Goal: Complete application form: Complete application form

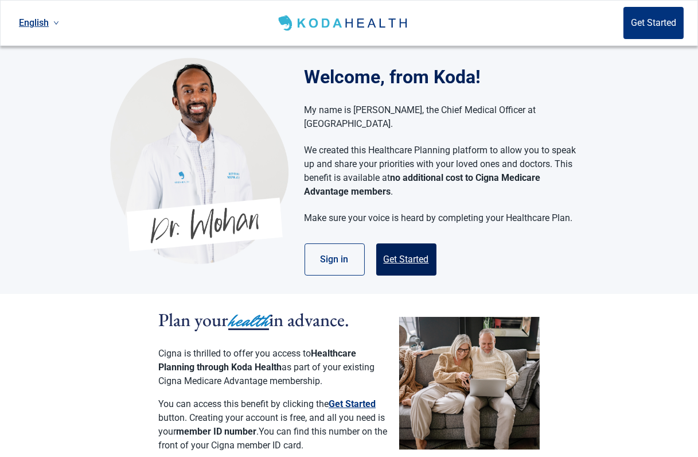
click at [410, 243] on button "Get Started" at bounding box center [406, 259] width 60 height 32
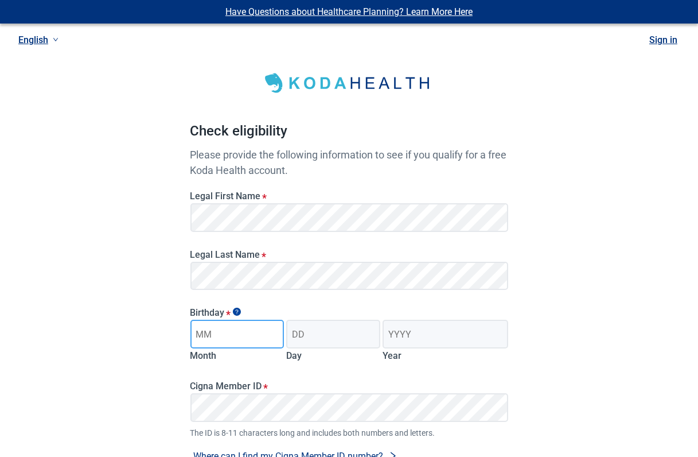
click at [210, 334] on input "Month" at bounding box center [237, 333] width 94 height 29
type input "12"
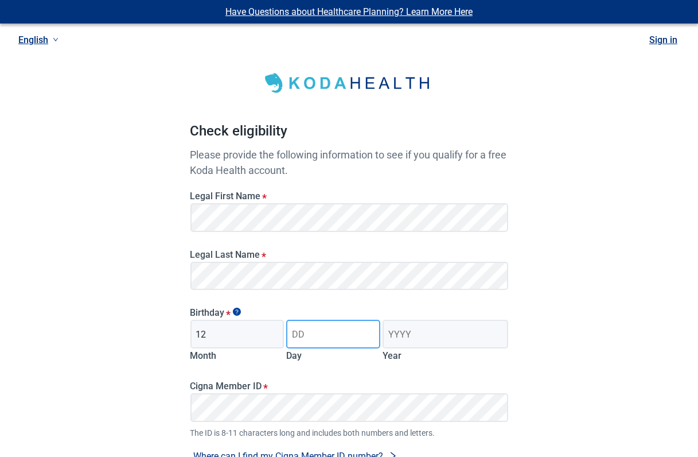
click at [306, 348] on input "Day" at bounding box center [333, 333] width 94 height 29
type input "25"
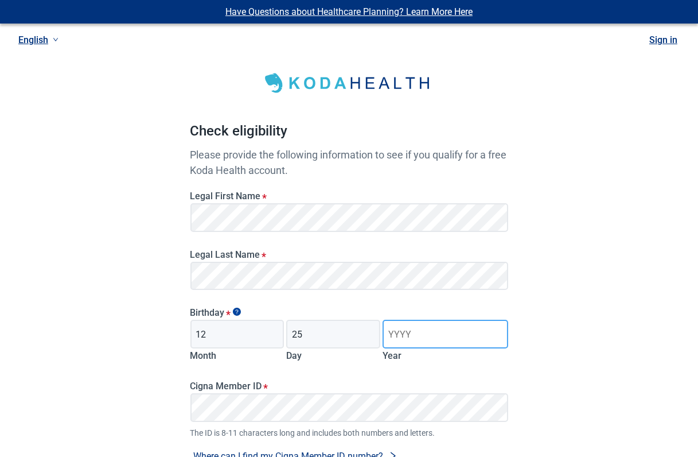
click at [390, 336] on input "Year" at bounding box center [445, 333] width 125 height 29
type input "1981"
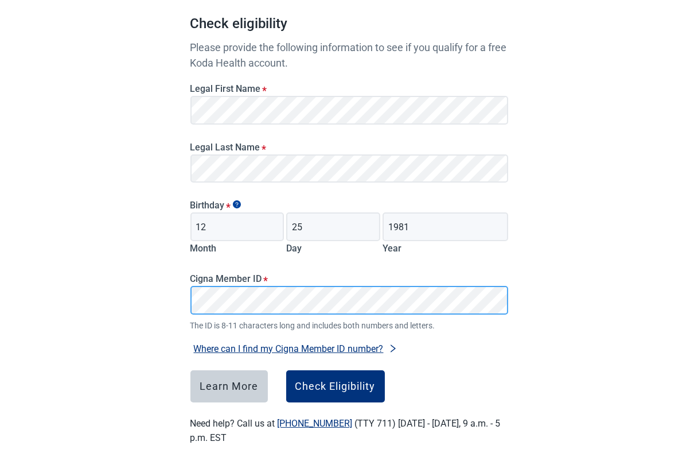
scroll to position [115, 0]
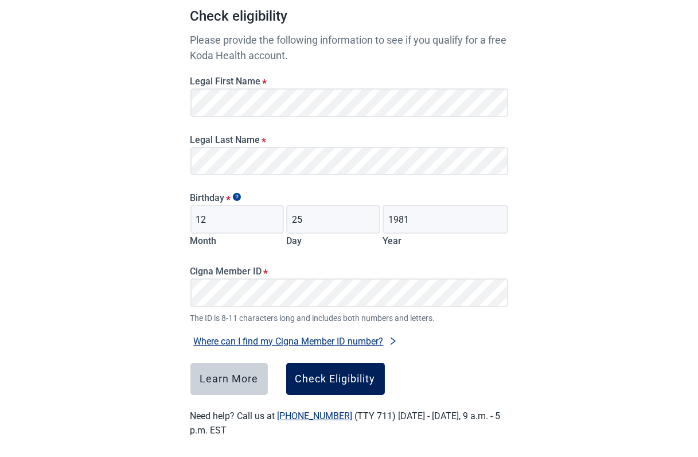
click at [328, 387] on button "Check Eligibility" at bounding box center [335, 378] width 99 height 32
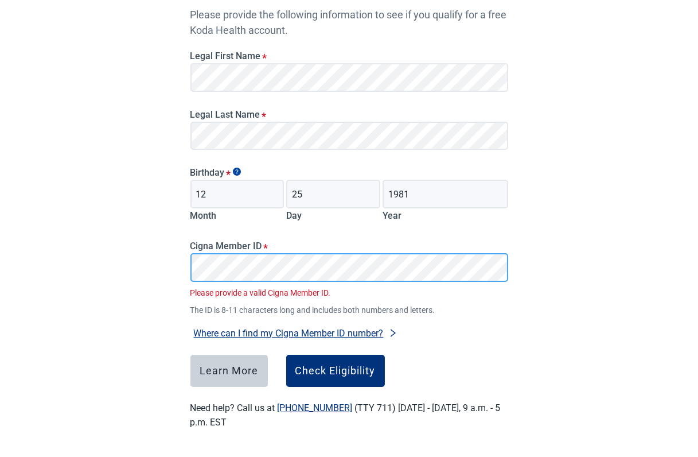
scroll to position [124, 0]
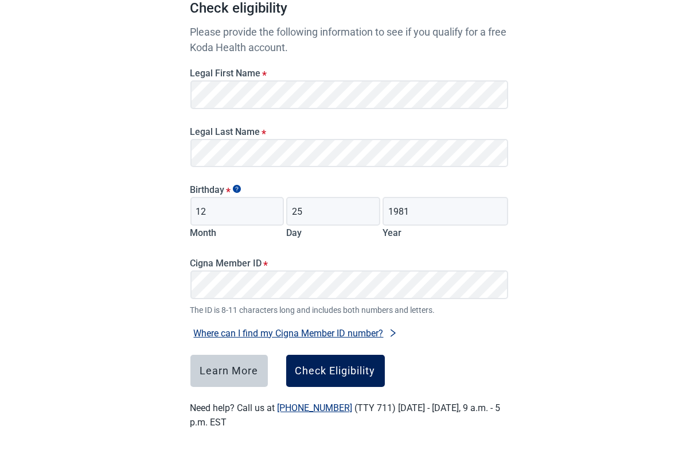
drag, startPoint x: 333, startPoint y: 387, endPoint x: 329, endPoint y: 376, distance: 12.2
click at [333, 387] on div "Check eligibility Please provide the following information to see if you qualif…" at bounding box center [349, 176] width 318 height 506
click at [329, 376] on div "Check Eligibility" at bounding box center [335, 370] width 80 height 11
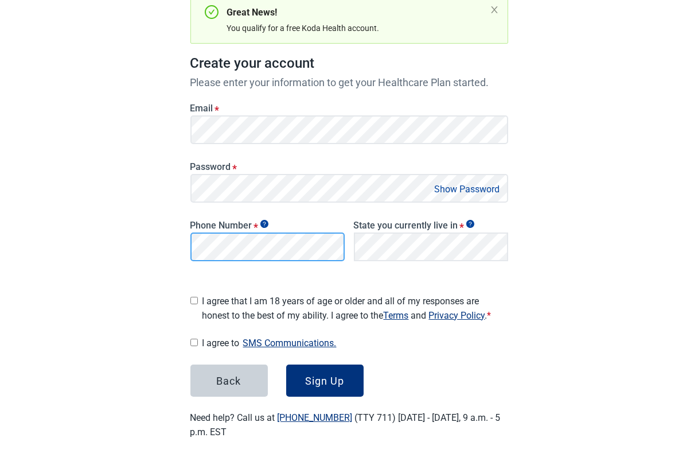
click at [178, 248] on main "Great News! You qualify for a free Koda Health account. Create your account Ple…" at bounding box center [349, 180] width 373 height 572
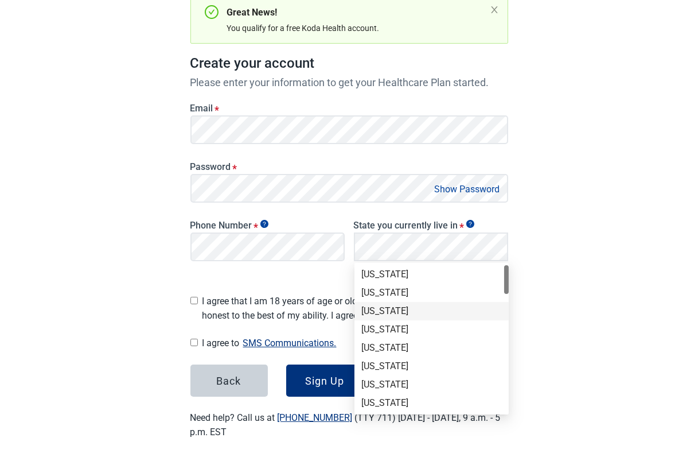
click at [381, 307] on div "[US_STATE]" at bounding box center [431, 311] width 141 height 13
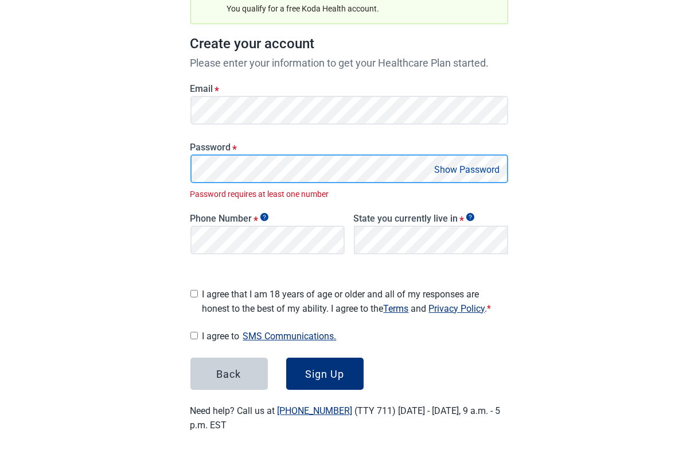
scroll to position [131, 0]
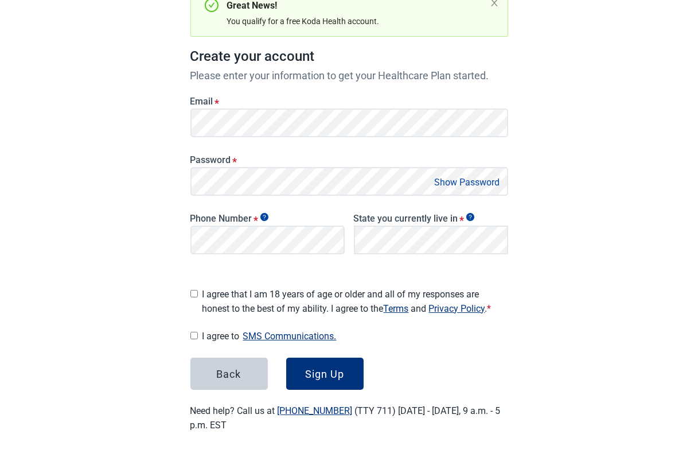
click at [454, 185] on button "Show Password" at bounding box center [467, 181] width 72 height 15
click at [194, 290] on input "I agree that I am 18 years of age or older and all of my responses are honest t…" at bounding box center [193, 293] width 7 height 7
checkbox input "true"
click at [199, 336] on div "I agree to SMS Communications. I hereby consent and state my preference to have…" at bounding box center [349, 335] width 318 height 15
click at [190, 332] on input "I agree to SMS Communications." at bounding box center [193, 335] width 7 height 7
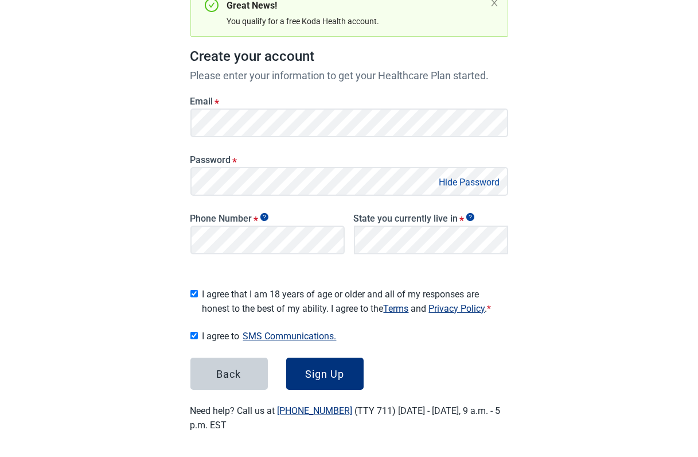
checkbox input "true"
click at [321, 376] on div "Sign Up" at bounding box center [324, 373] width 39 height 11
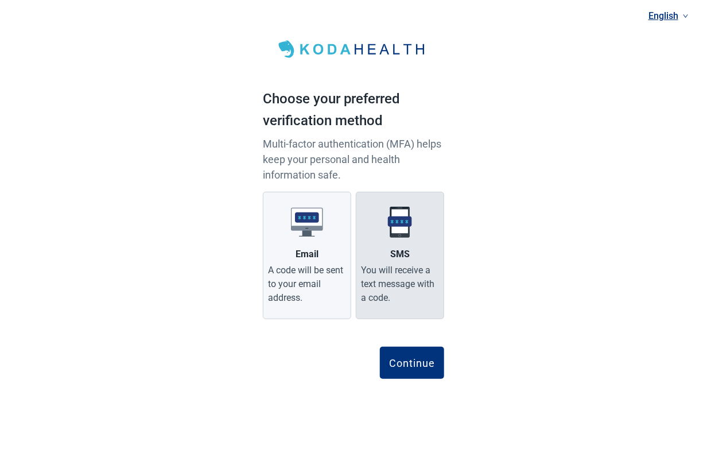
click at [381, 240] on label "SMS You will receive a text message with a code." at bounding box center [400, 255] width 88 height 127
click at [0, 0] on input "SMS You will receive a text message with a code." at bounding box center [0, 0] width 0 height 0
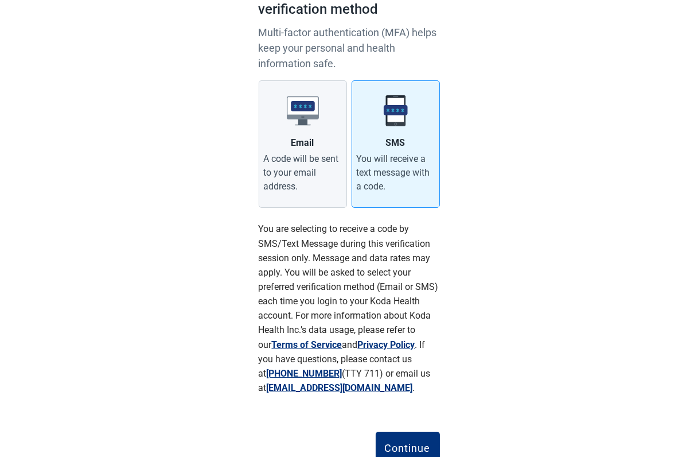
scroll to position [155, 0]
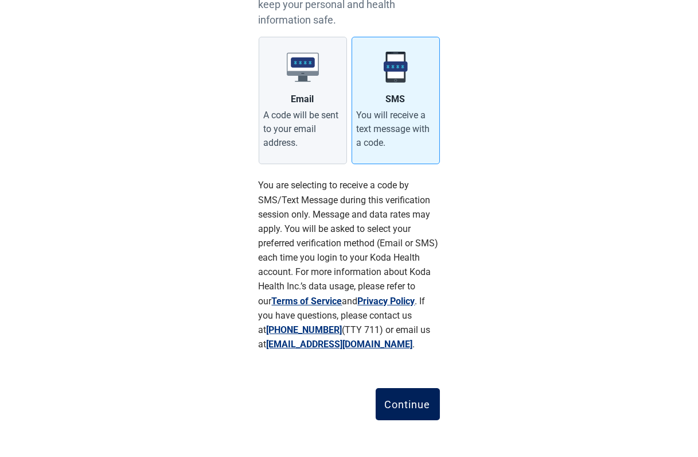
click at [413, 411] on button "Continue" at bounding box center [408, 404] width 64 height 32
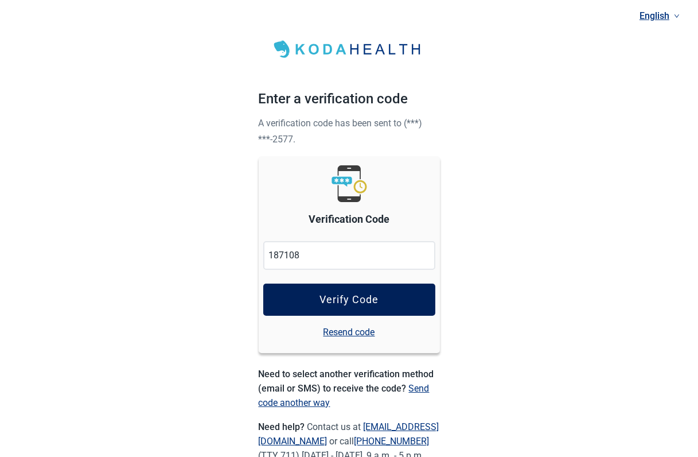
type input "187108"
click at [321, 299] on div "Verify Code" at bounding box center [348, 299] width 59 height 11
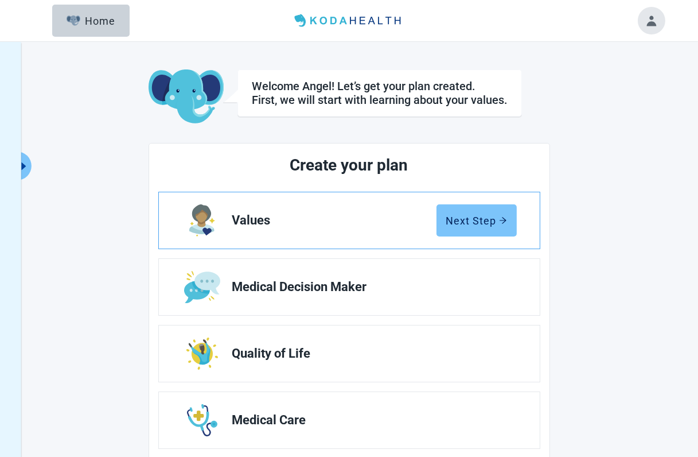
click at [466, 221] on div "Next Step" at bounding box center [476, 220] width 61 height 11
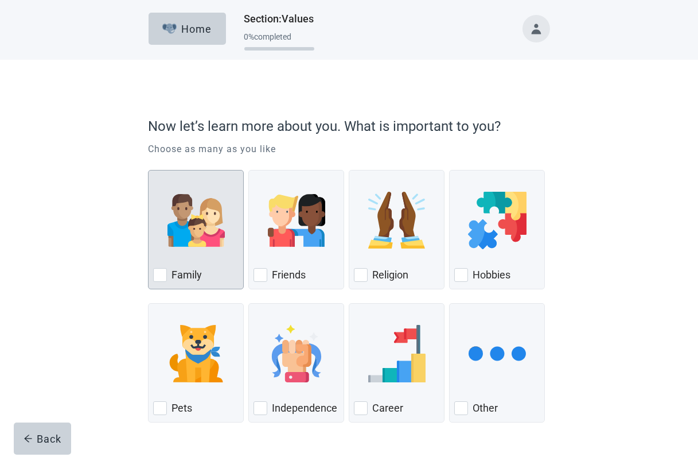
click at [159, 279] on div "Family, checkbox, not checked" at bounding box center [160, 275] width 14 height 14
click at [149, 170] on input "Family" at bounding box center [148, 170] width 1 height 1
checkbox input "true"
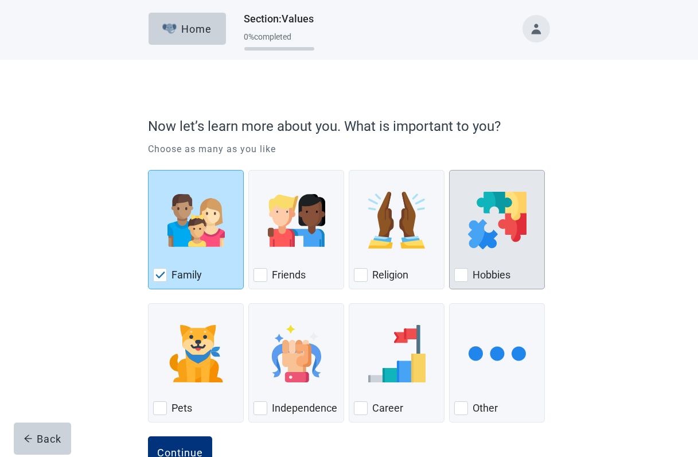
click at [457, 279] on div "Hobbies, checkbox, not checked" at bounding box center [461, 275] width 14 height 14
click at [450, 170] on input "Hobbies" at bounding box center [449, 170] width 1 height 1
checkbox input "true"
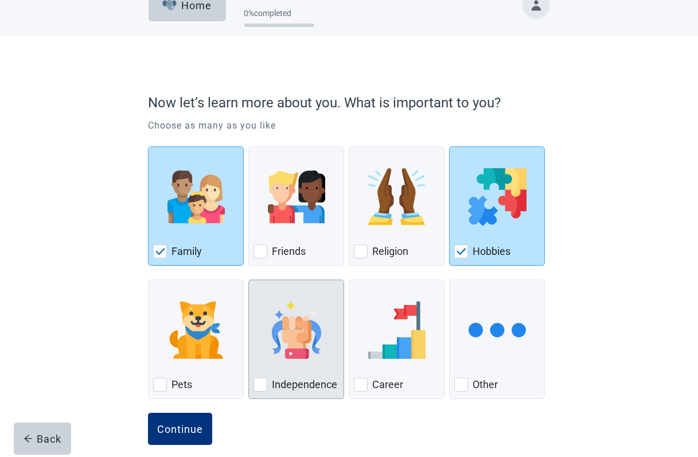
scroll to position [36, 0]
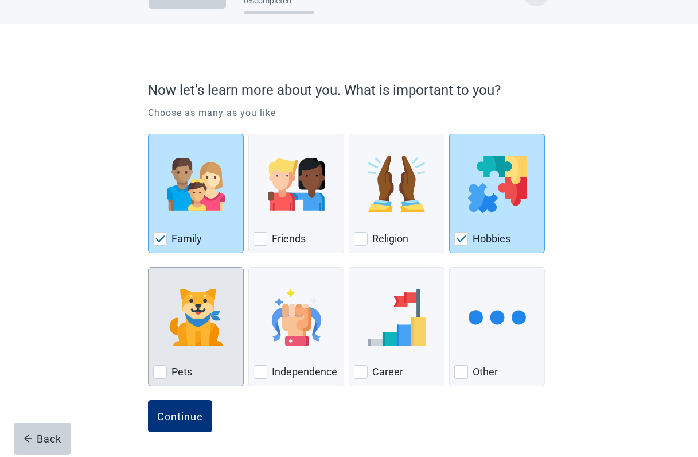
click at [161, 372] on div "Pets, checkbox, not checked" at bounding box center [160, 372] width 14 height 14
click at [149, 267] on input "Pets" at bounding box center [148, 267] width 1 height 1
checkbox input "true"
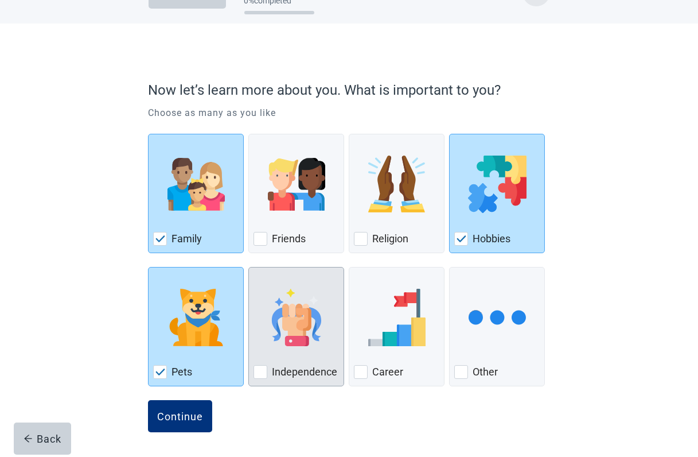
click at [268, 373] on div "Independence" at bounding box center [296, 371] width 85 height 18
click at [249, 267] on input "Independence" at bounding box center [248, 267] width 1 height 1
checkbox input "true"
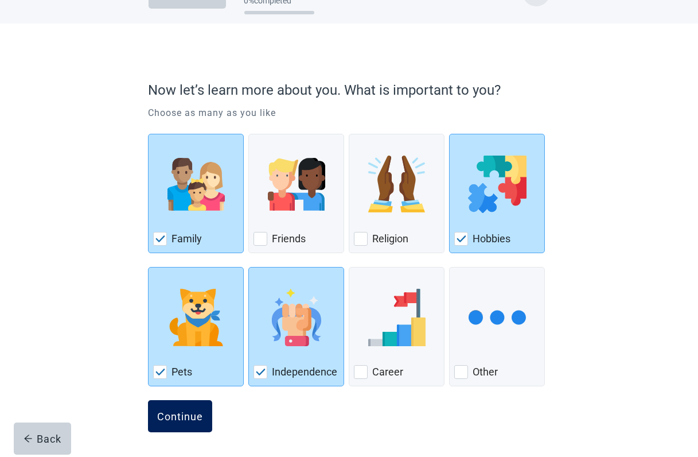
click at [166, 419] on div "Continue" at bounding box center [180, 415] width 46 height 11
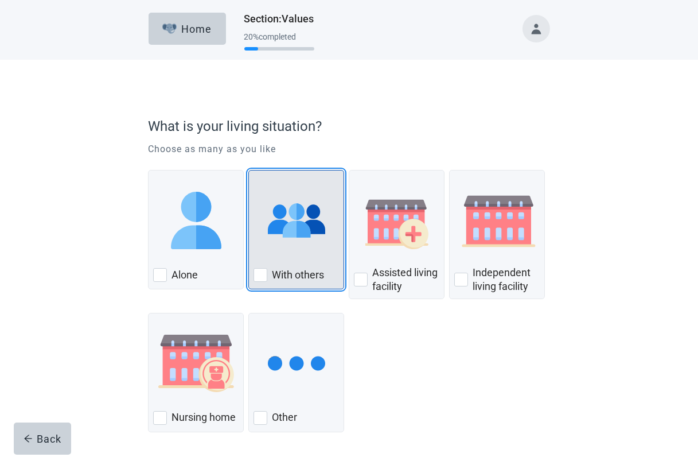
click at [258, 274] on div "With Others, checkbox, not checked" at bounding box center [261, 275] width 14 height 14
click at [249, 170] on input "With others" at bounding box center [248, 170] width 1 height 1
checkbox input "true"
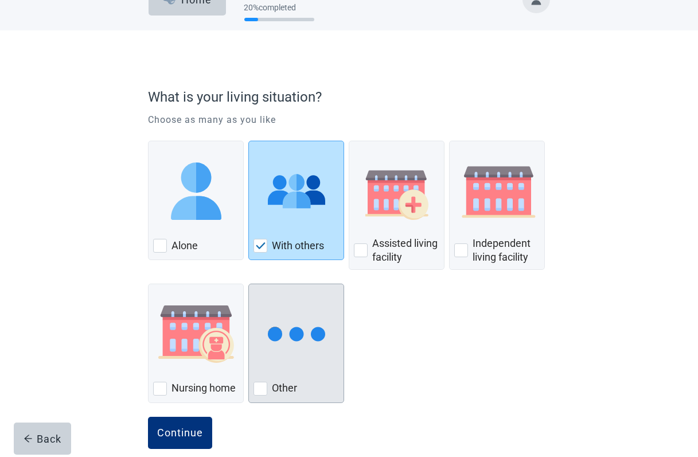
scroll to position [46, 0]
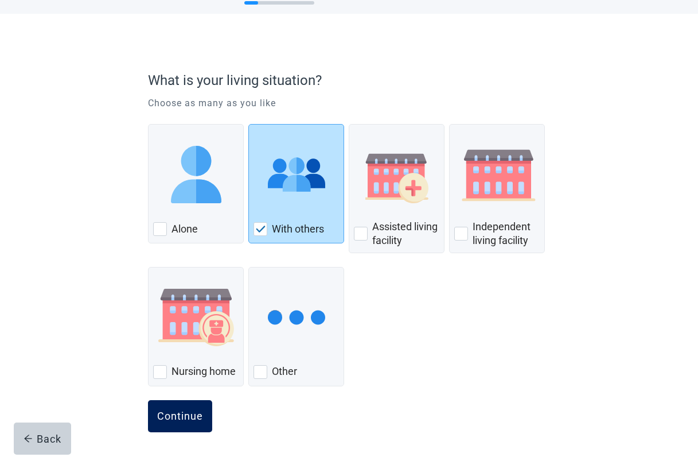
click at [190, 420] on div "Continue" at bounding box center [180, 415] width 46 height 11
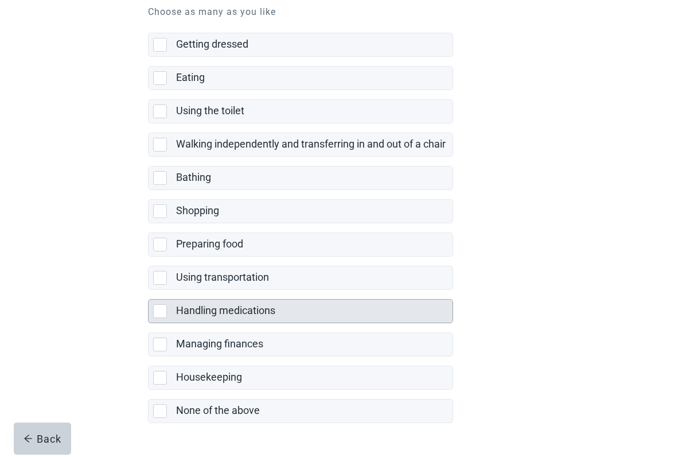
scroll to position [172, 0]
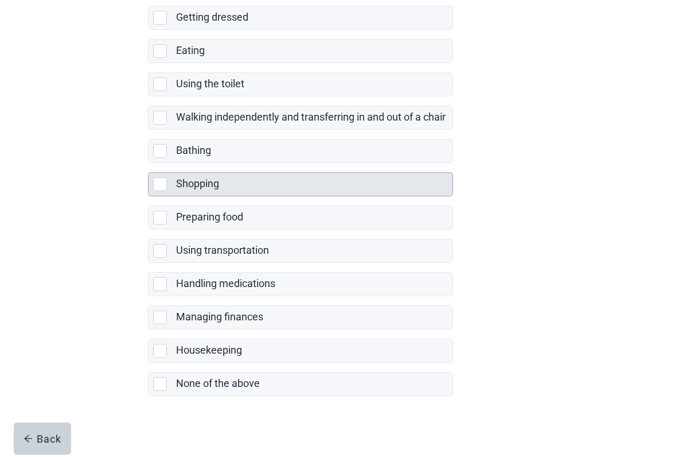
click at [158, 185] on div "Shopping, checkbox, not selected" at bounding box center [160, 184] width 14 height 14
click at [149, 163] on input "Shopping" at bounding box center [148, 163] width 1 height 1
checkbox input "true"
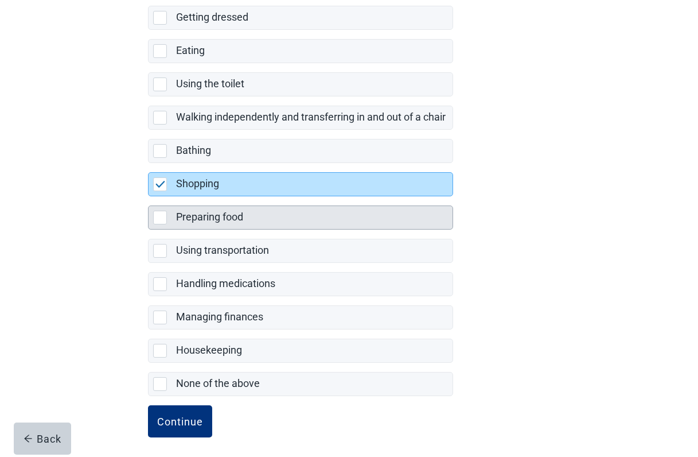
click at [158, 212] on div "Preparing food, checkbox, not selected" at bounding box center [160, 217] width 14 height 14
click at [149, 197] on input "Preparing food" at bounding box center [148, 196] width 1 height 1
checkbox input "true"
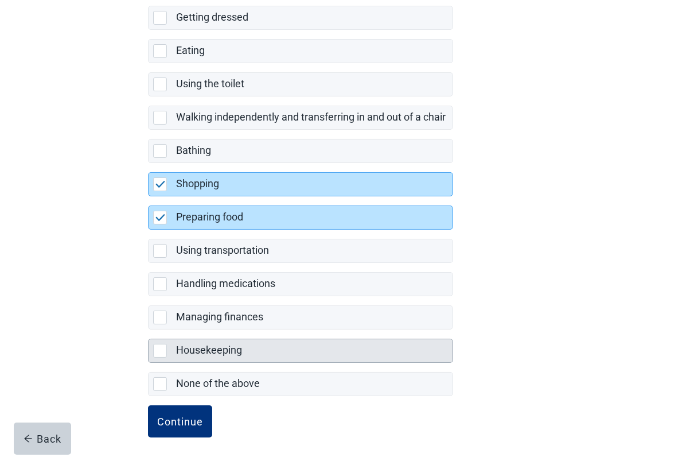
click at [159, 346] on div "Housekeeping, checkbox, not selected" at bounding box center [160, 351] width 14 height 14
click at [149, 330] on input "Housekeeping" at bounding box center [148, 329] width 1 height 1
checkbox input "true"
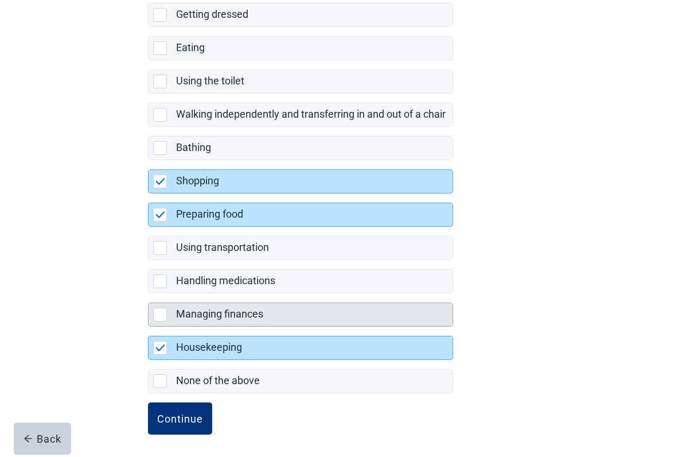
scroll to position [176, 0]
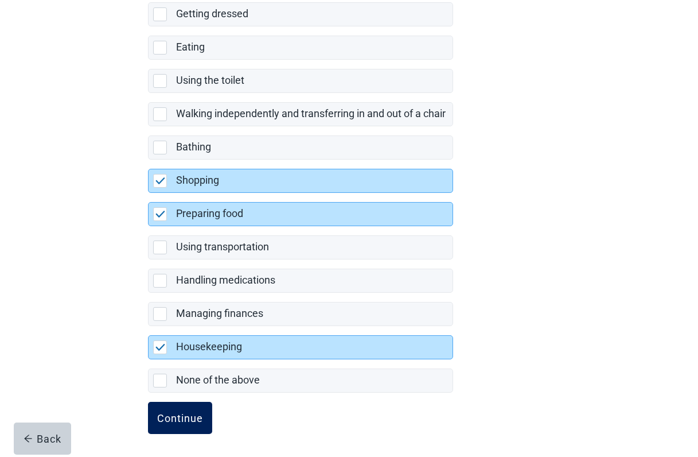
click at [197, 414] on div "Continue" at bounding box center [180, 417] width 46 height 11
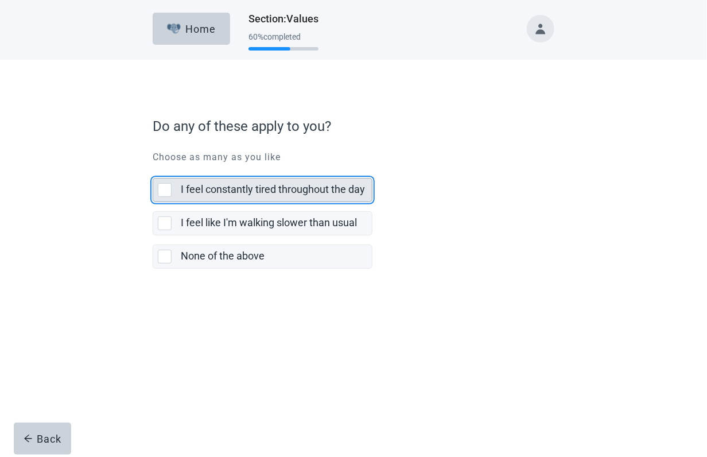
click at [162, 188] on div "I feel constantly tired throughout the day, checkbox, not selected" at bounding box center [165, 190] width 14 height 14
click at [153, 169] on input "I feel constantly tired throughout the day" at bounding box center [153, 169] width 1 height 1
checkbox input "true"
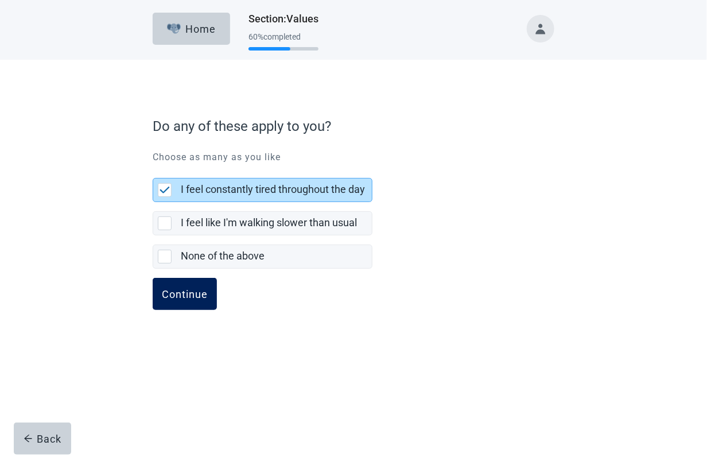
click at [174, 294] on div "Continue" at bounding box center [185, 293] width 46 height 11
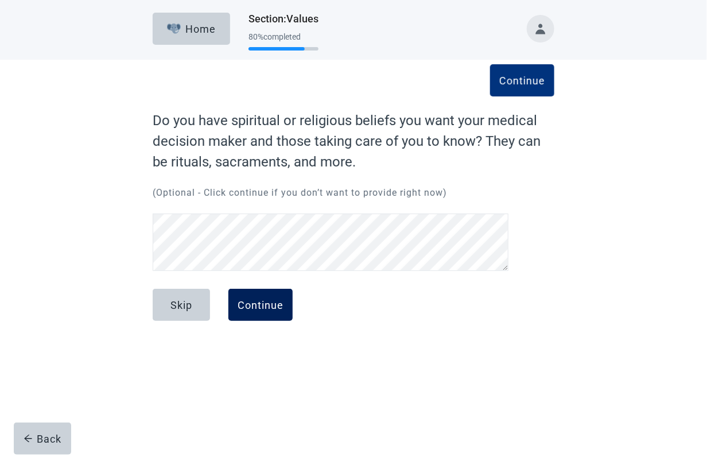
click at [274, 303] on div "Continue" at bounding box center [260, 304] width 46 height 11
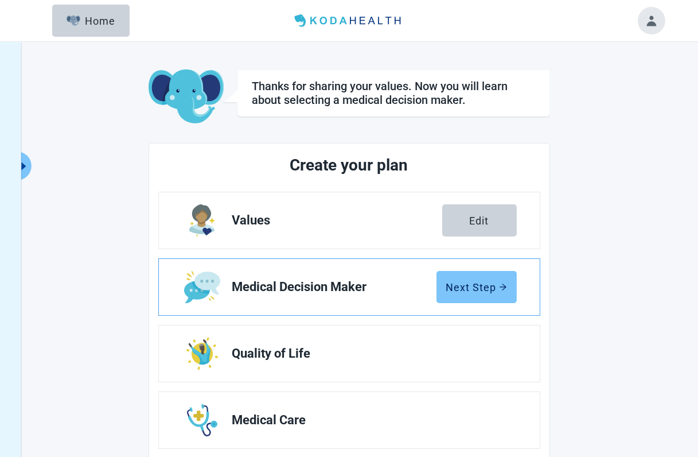
click at [465, 291] on div "Next Step" at bounding box center [476, 286] width 61 height 11
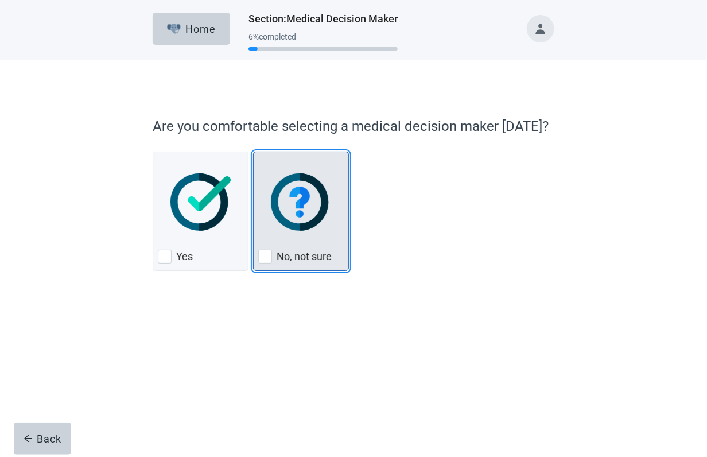
click at [264, 252] on div "No, not sure, checkbox, not checked" at bounding box center [265, 257] width 14 height 14
click at [254, 152] on input "No, not sure" at bounding box center [253, 151] width 1 height 1
checkbox input "true"
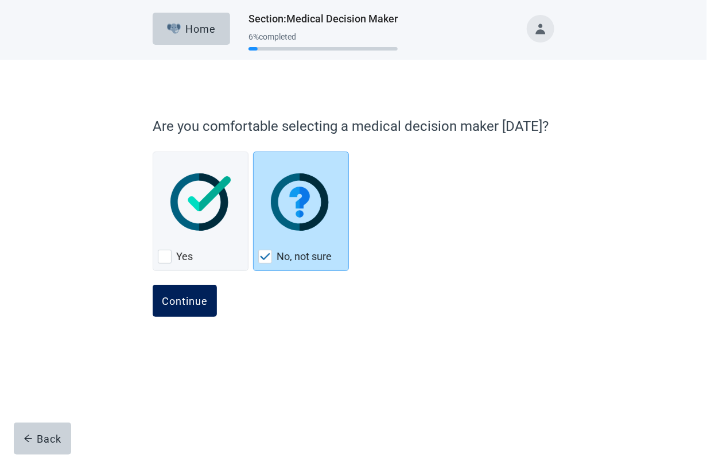
click at [200, 289] on button "Continue" at bounding box center [185, 300] width 64 height 32
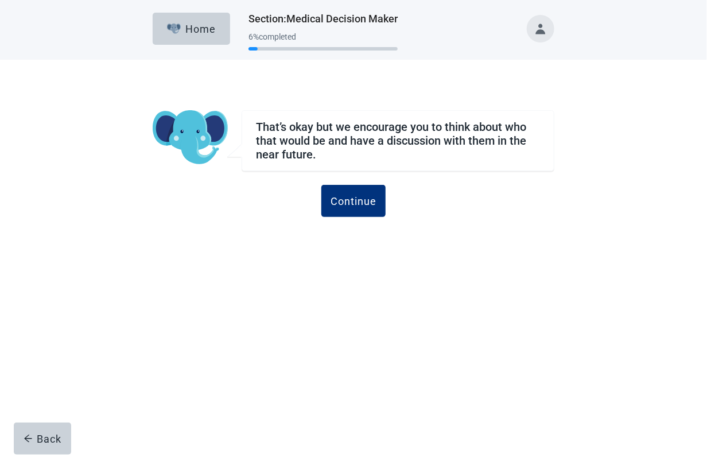
click at [193, 306] on div "Home Section : Medical Decision Maker 6 % completed That’s okay but we encourag…" at bounding box center [353, 228] width 707 height 457
click at [348, 209] on button "Continue" at bounding box center [353, 201] width 64 height 32
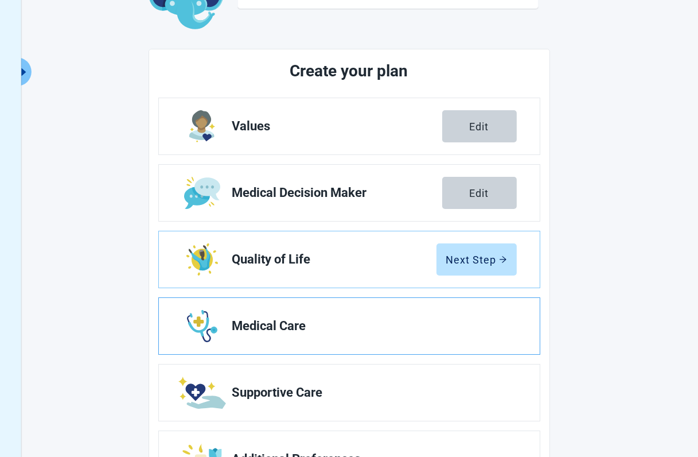
scroll to position [115, 0]
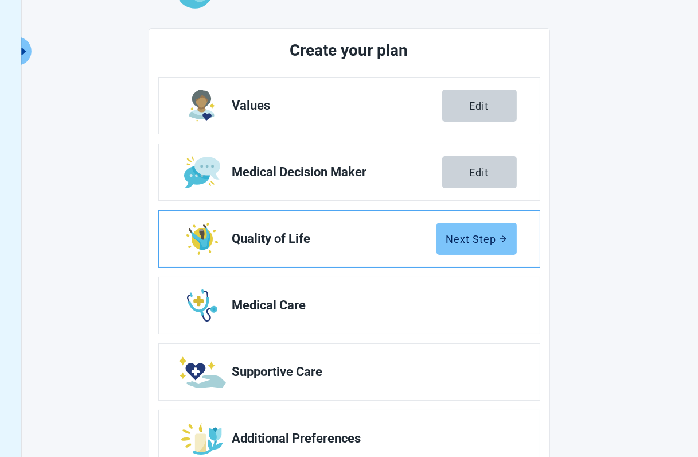
click at [477, 239] on div "Next Step" at bounding box center [476, 238] width 61 height 11
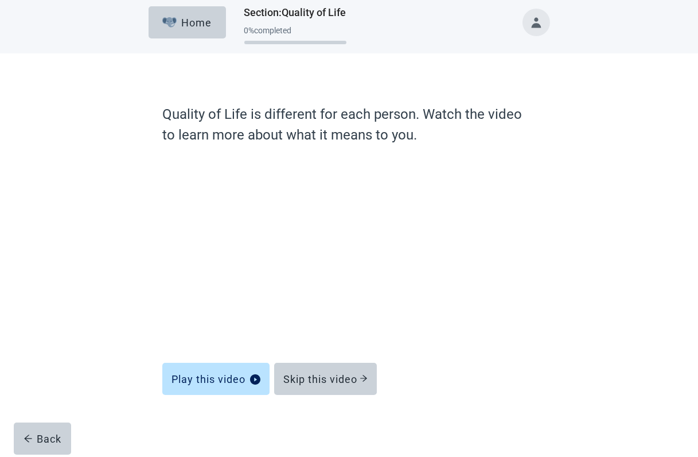
scroll to position [6, 0]
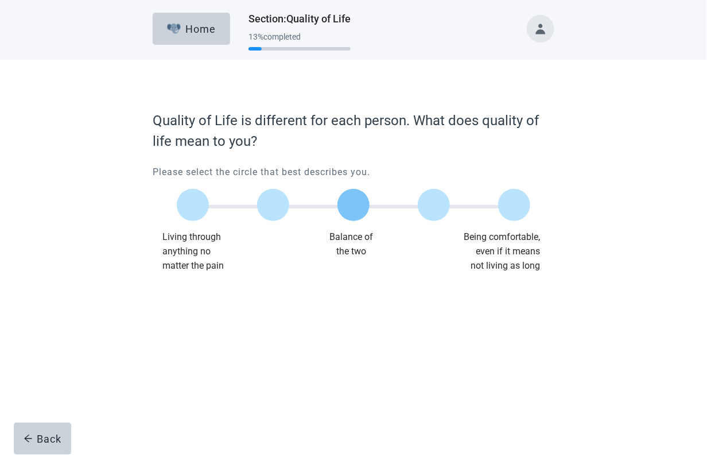
click at [357, 205] on label "Main content" at bounding box center [353, 205] width 32 height 32
click at [353, 205] on input "Quality of life scale: 50 out of 100. Balance of the two" at bounding box center [353, 205] width 0 height 0
click at [194, 300] on div "Continue" at bounding box center [185, 295] width 46 height 11
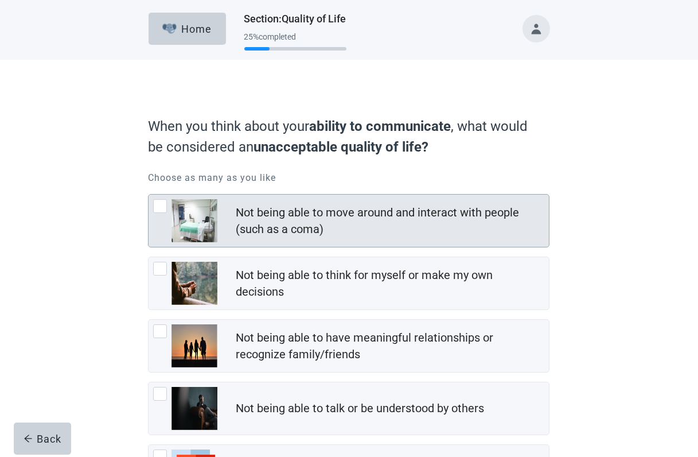
click at [162, 208] on div "Not being able to move around and interact with people (such as a coma), checkb…" at bounding box center [160, 206] width 14 height 14
click at [149, 194] on input "Not being able to move around and interact with people (such as a coma)" at bounding box center [148, 194] width 1 height 1
checkbox input "true"
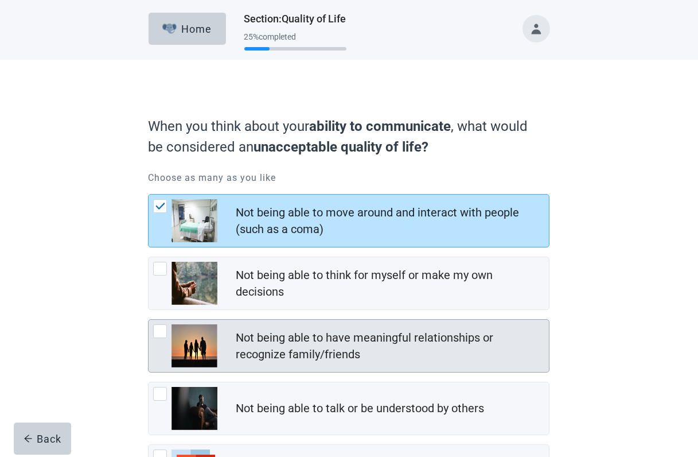
click at [159, 329] on div "Not being able to have meaningful relationships or recognize family/friends, ch…" at bounding box center [160, 331] width 14 height 14
click at [149, 319] on input "Not being able to have meaningful relationships or recognize family/friends" at bounding box center [148, 319] width 1 height 1
checkbox input "true"
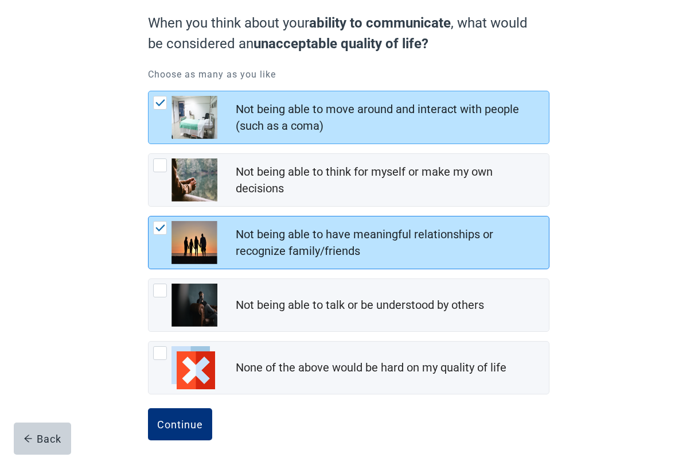
scroll to position [111, 0]
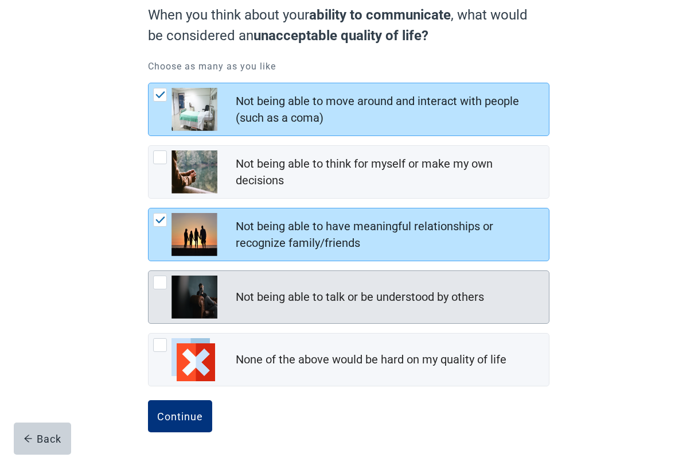
click at [162, 283] on div "Not being able to talk or be understood by others, checkbox, not checked" at bounding box center [160, 282] width 14 height 14
click at [149, 271] on input "Not being able to talk or be understood by others" at bounding box center [148, 270] width 1 height 1
checkbox input "true"
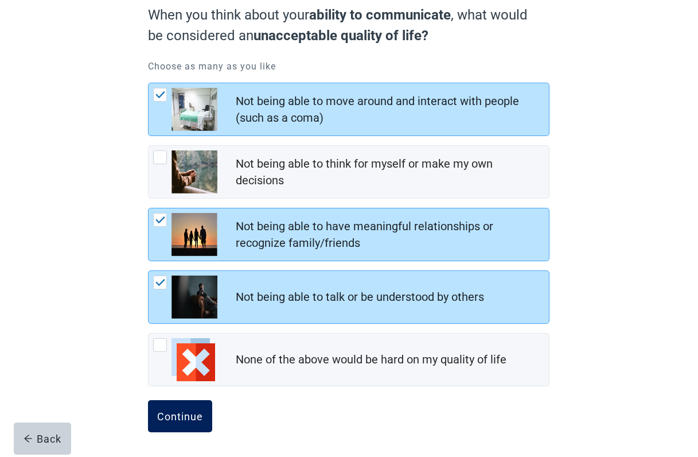
click at [194, 414] on div "Continue" at bounding box center [180, 415] width 46 height 11
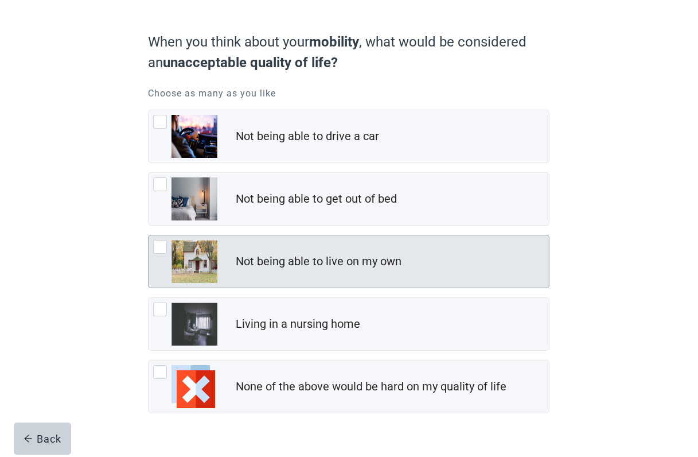
scroll to position [111, 0]
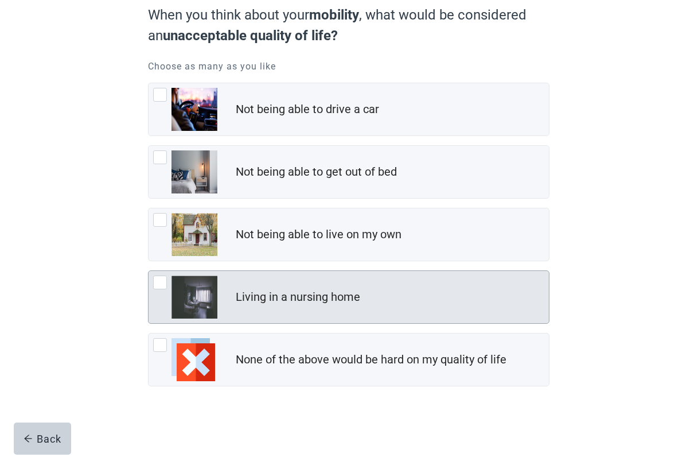
click at [160, 280] on div "Living in a nursing home, checkbox, not checked" at bounding box center [160, 282] width 14 height 14
click at [149, 271] on input "Living in a nursing home" at bounding box center [148, 270] width 1 height 1
checkbox input "true"
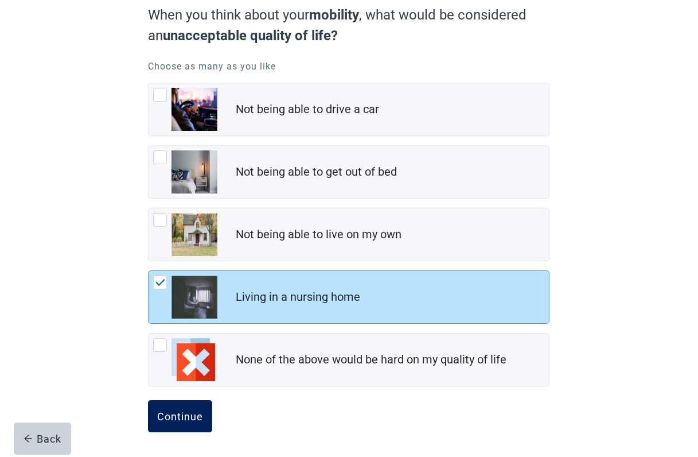
click at [178, 415] on div "Continue" at bounding box center [180, 415] width 46 height 11
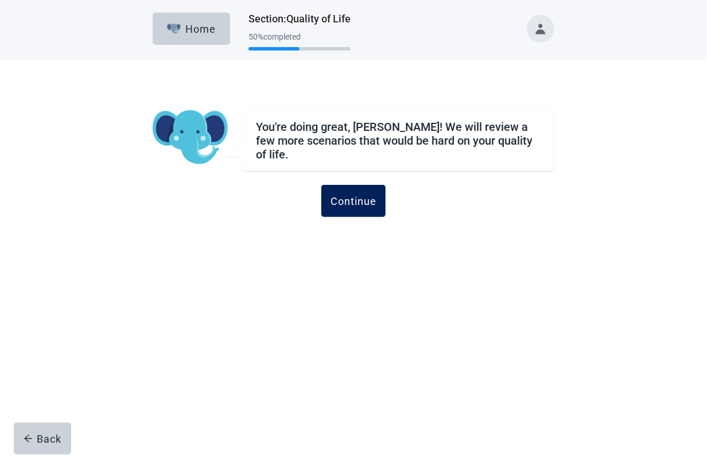
click at [365, 202] on button "Continue" at bounding box center [353, 201] width 64 height 32
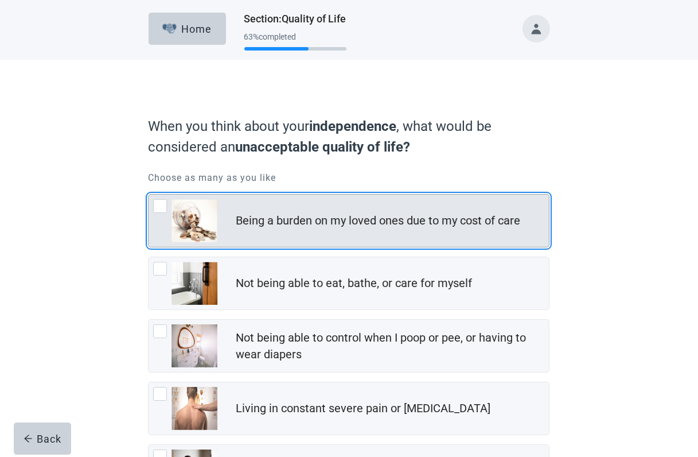
click at [159, 209] on div "Being a burden on my loved ones due to my cost of care, checkbox, not checked" at bounding box center [160, 206] width 14 height 14
click at [149, 194] on input "Being a burden on my loved ones due to my cost of care" at bounding box center [148, 194] width 1 height 1
checkbox input "true"
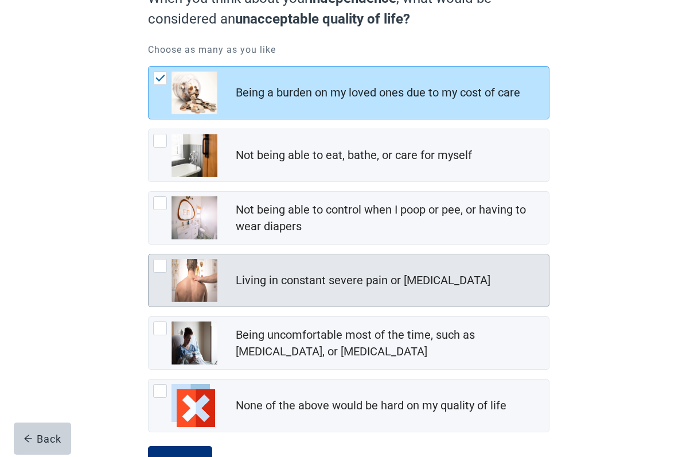
scroll to position [115, 0]
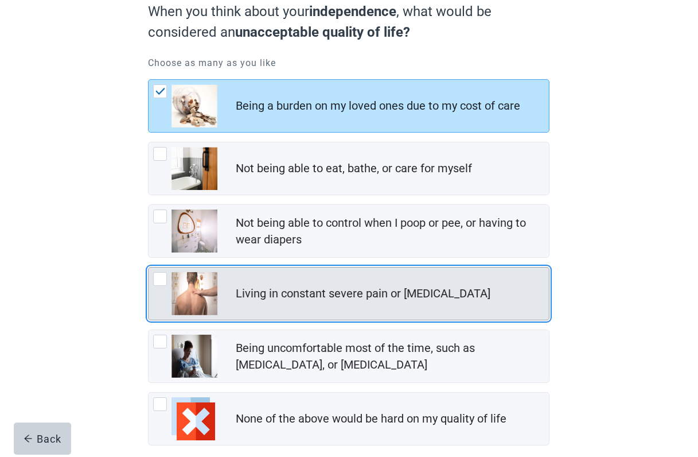
click at [161, 281] on div "Living in constant severe pain or shortness of breath, checkbox, not checked" at bounding box center [160, 279] width 14 height 14
click at [149, 267] on input "Living in constant severe pain or [MEDICAL_DATA]" at bounding box center [148, 267] width 1 height 1
checkbox input "true"
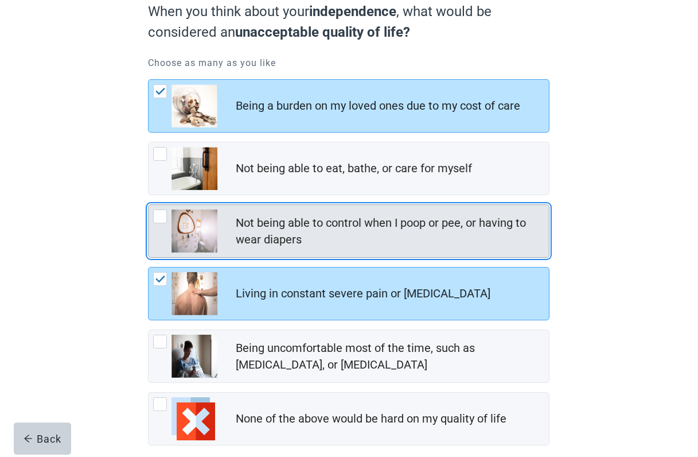
click at [161, 215] on div "Not being able to control when I poop or pee, or having to wear diapers, checkb…" at bounding box center [160, 216] width 14 height 14
click at [149, 205] on input "Not being able to control when I poop or pee, or having to wear diapers" at bounding box center [148, 204] width 1 height 1
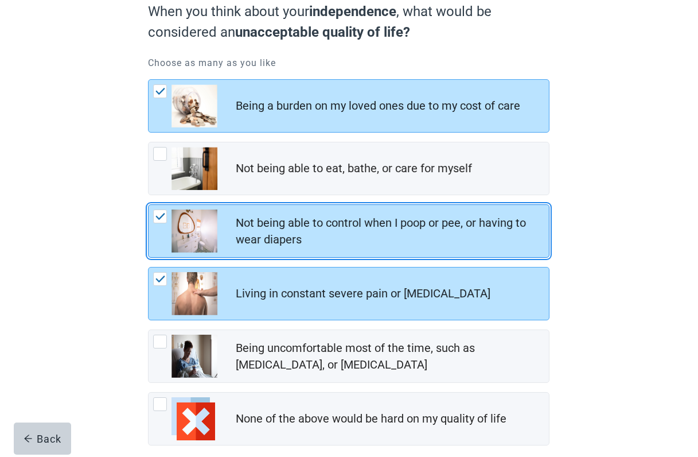
click at [159, 217] on img "Not being able to control when I poop or pee, or having to wear diapers, checkb…" at bounding box center [160, 216] width 10 height 7
click at [149, 205] on input "Not being able to control when I poop or pee, or having to wear diapers" at bounding box center [148, 204] width 1 height 1
checkbox input "false"
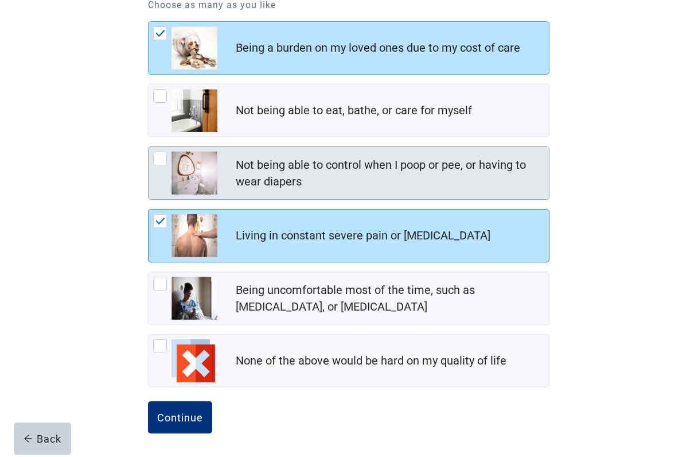
scroll to position [173, 0]
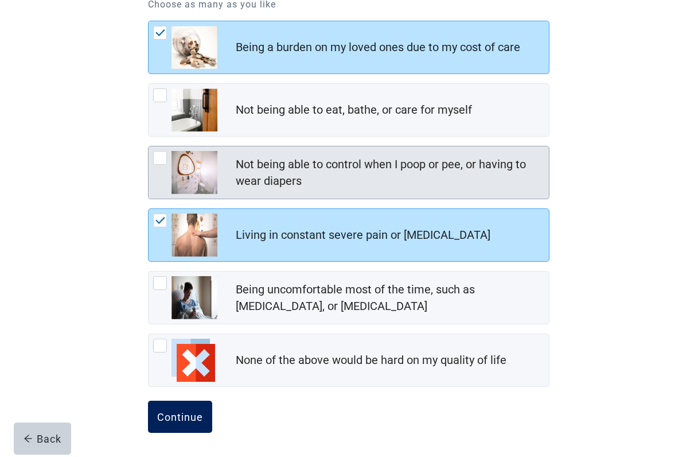
click at [177, 411] on div "Continue" at bounding box center [180, 416] width 46 height 11
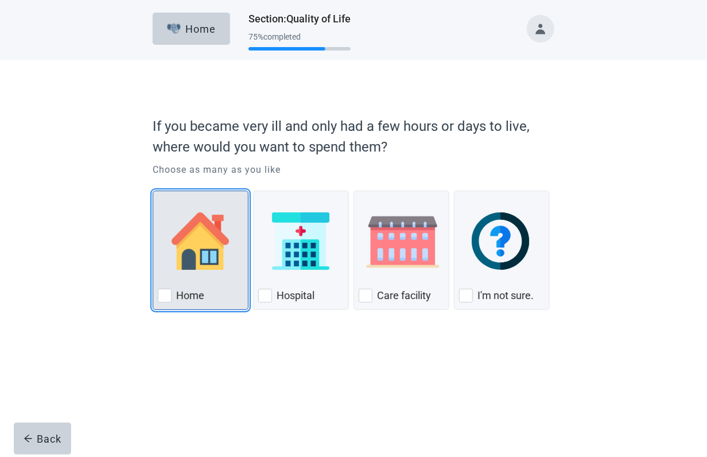
click at [173, 296] on div "Home" at bounding box center [200, 295] width 85 height 18
click at [153, 191] on input "Home" at bounding box center [153, 190] width 1 height 1
checkbox input "true"
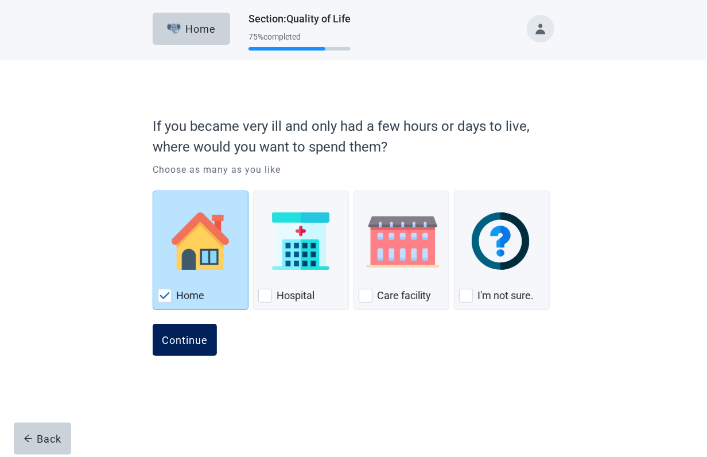
click at [181, 343] on div "Continue" at bounding box center [185, 339] width 46 height 11
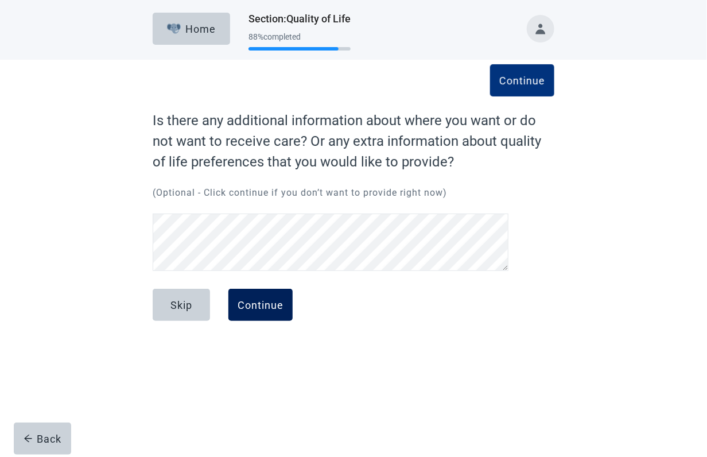
click at [272, 311] on button "Continue" at bounding box center [260, 305] width 64 height 32
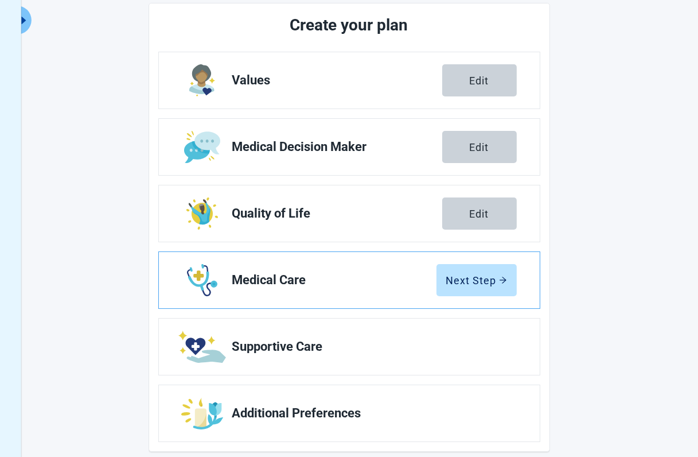
scroll to position [158, 0]
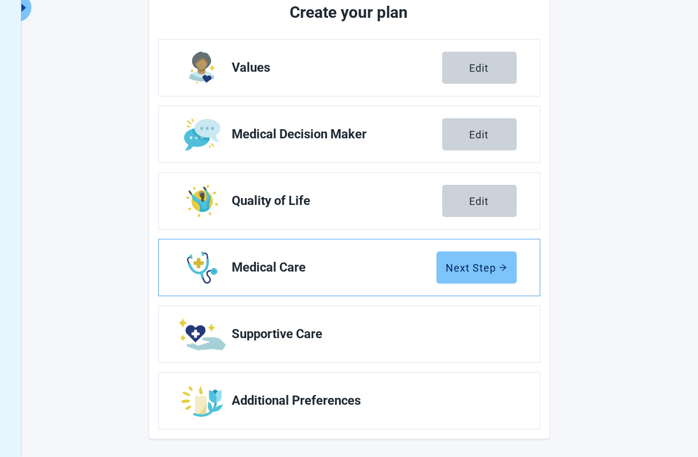
click at [458, 268] on div "Next Step" at bounding box center [476, 267] width 61 height 11
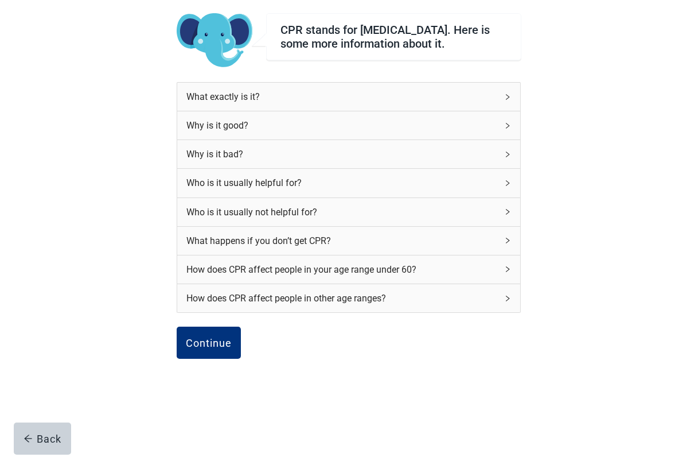
scroll to position [95, 0]
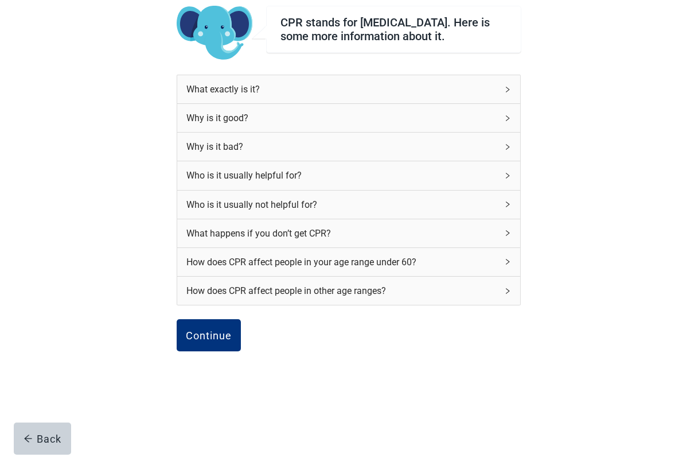
click at [506, 260] on icon "right" at bounding box center [507, 261] width 7 height 7
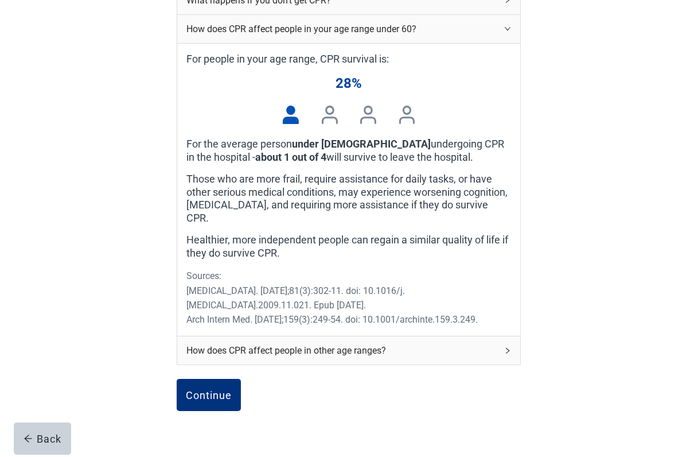
scroll to position [375, 0]
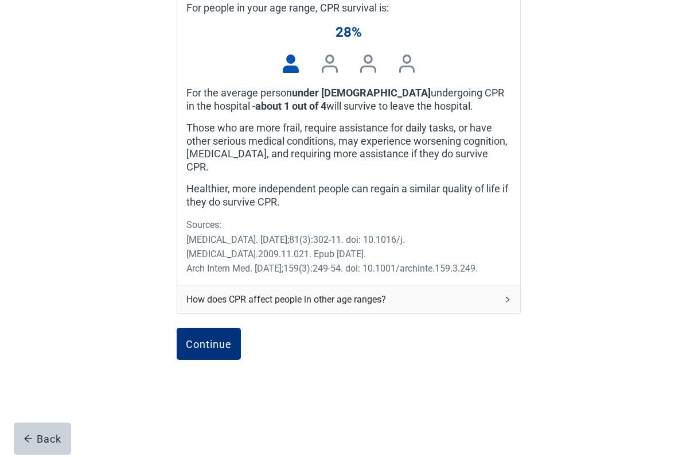
click at [268, 296] on div "How does CPR affect people in other age ranges?" at bounding box center [341, 299] width 311 height 14
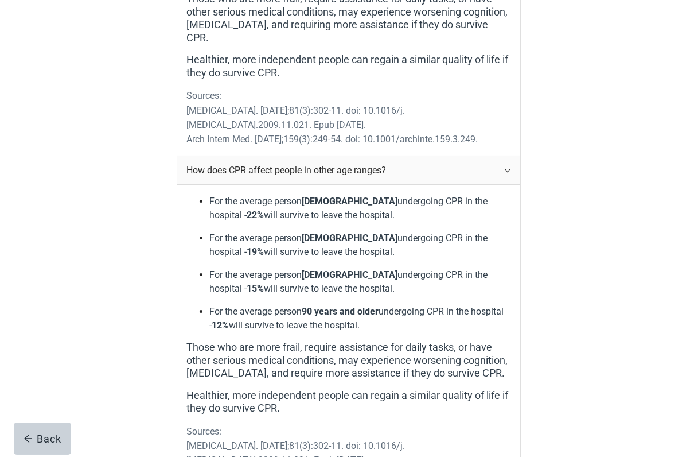
scroll to position [604, 0]
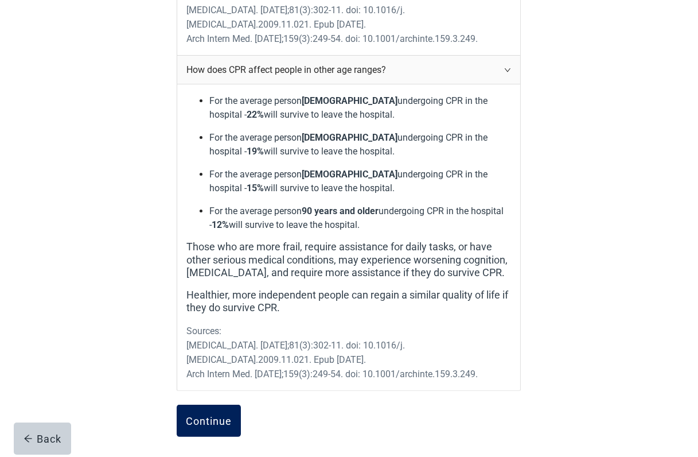
click at [213, 415] on div "Continue" at bounding box center [209, 420] width 46 height 11
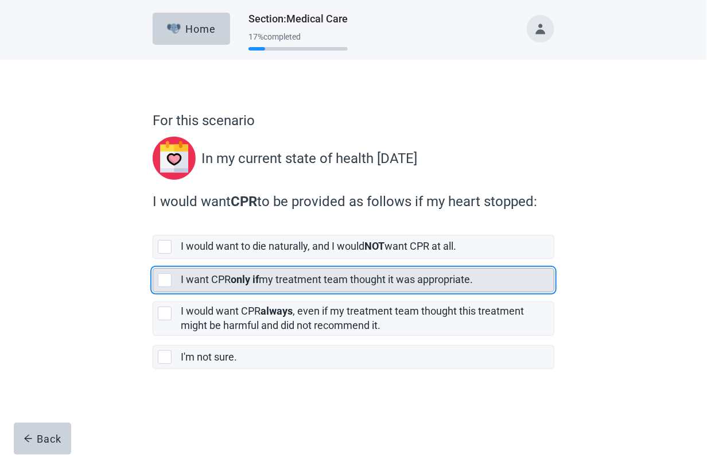
click at [166, 282] on div "[object Object], checkbox, not selected" at bounding box center [165, 280] width 14 height 14
click at [153, 259] on input "I want CPR only if my treatment team thought it was appropriate." at bounding box center [153, 259] width 1 height 1
checkbox input "true"
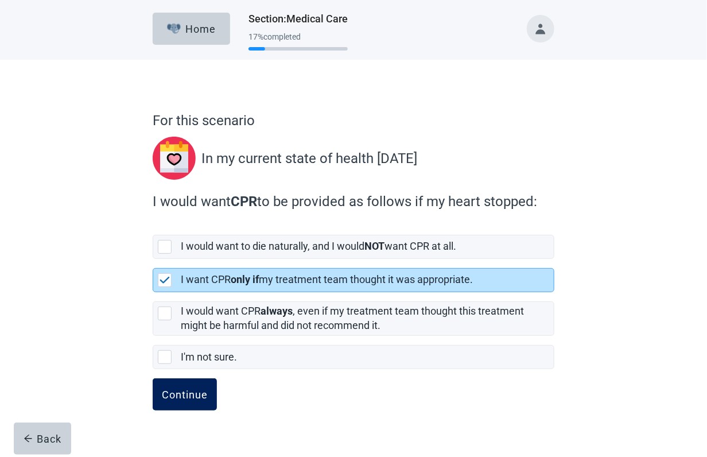
click at [191, 393] on div "Continue" at bounding box center [185, 393] width 46 height 11
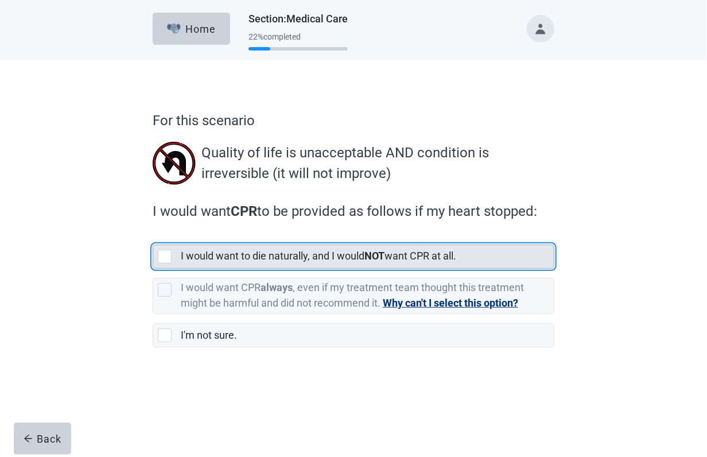
click at [172, 255] on div "[object Object], checkbox, not selected" at bounding box center [167, 257] width 18 height 14
click at [153, 236] on input "I would want to die naturally, and I would NOT want CPR at all." at bounding box center [153, 235] width 1 height 1
checkbox input "true"
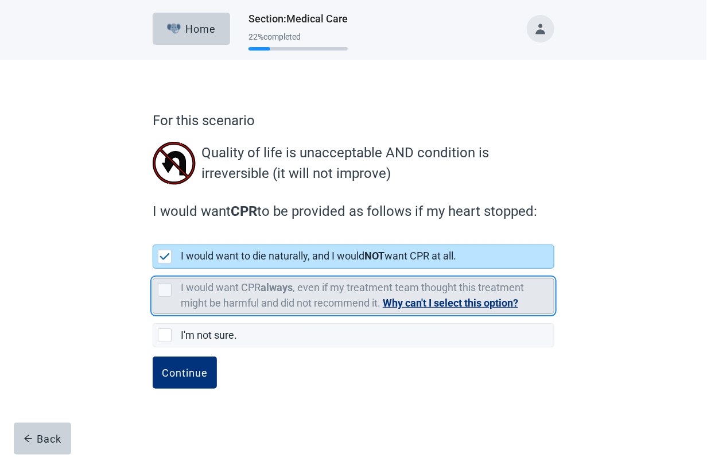
click at [393, 301] on button "Why can't I select this option?" at bounding box center [450, 303] width 135 height 16
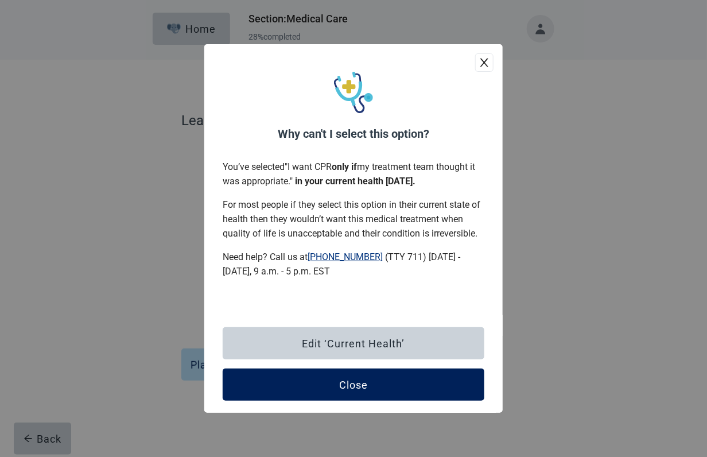
click at [373, 385] on button "Close" at bounding box center [354, 384] width 262 height 32
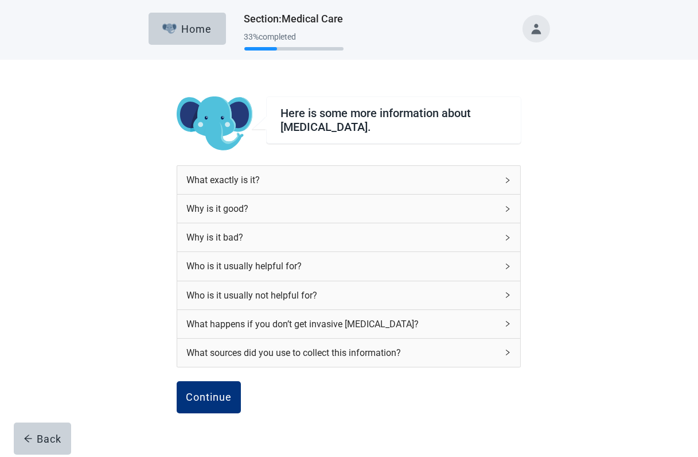
click at [324, 290] on div "Who is it usually not helpful for?" at bounding box center [341, 295] width 311 height 14
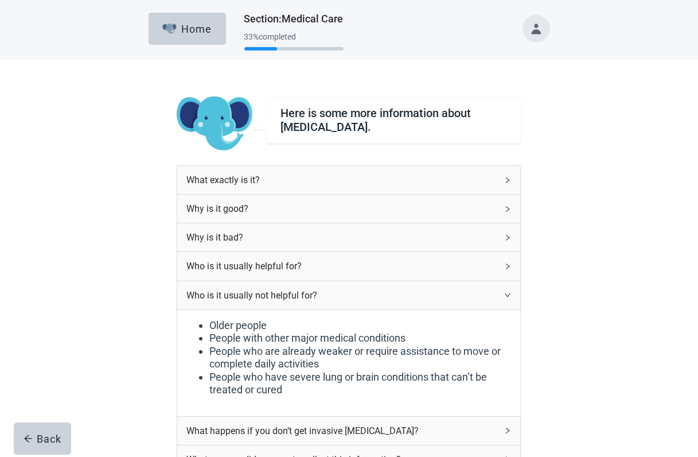
click at [333, 236] on div "Why is it bad?" at bounding box center [341, 237] width 311 height 14
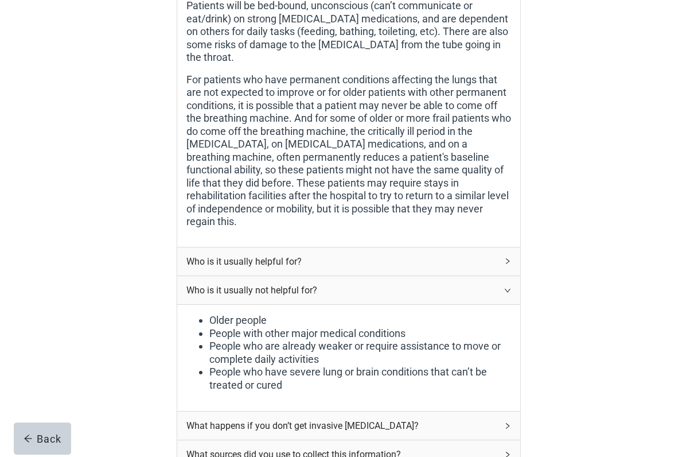
scroll to position [401, 0]
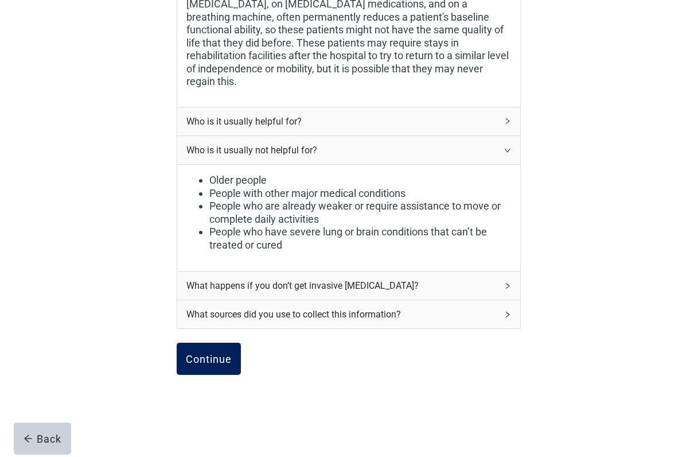
click at [217, 353] on div "Continue" at bounding box center [209, 358] width 46 height 11
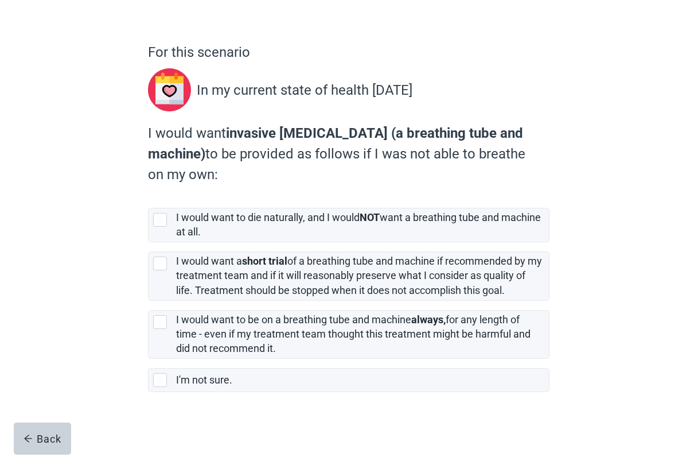
scroll to position [69, 0]
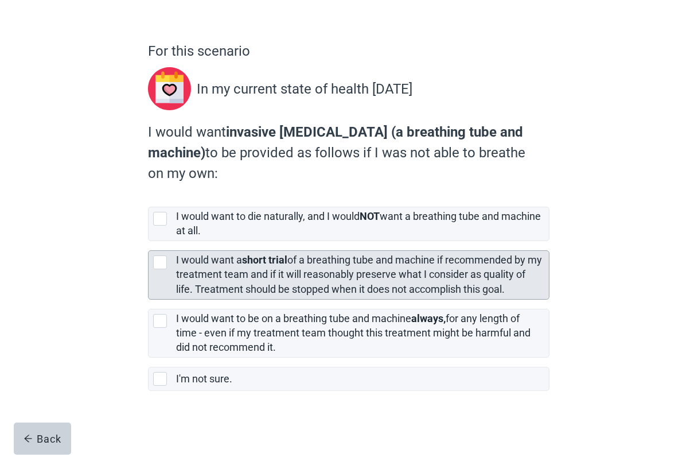
click at [159, 263] on div "[object Object], checkbox, not selected" at bounding box center [160, 262] width 14 height 14
click at [149, 241] on input "I would want a short trial of a breathing tube and machine if recommended by my…" at bounding box center [148, 241] width 1 height 1
checkbox input "true"
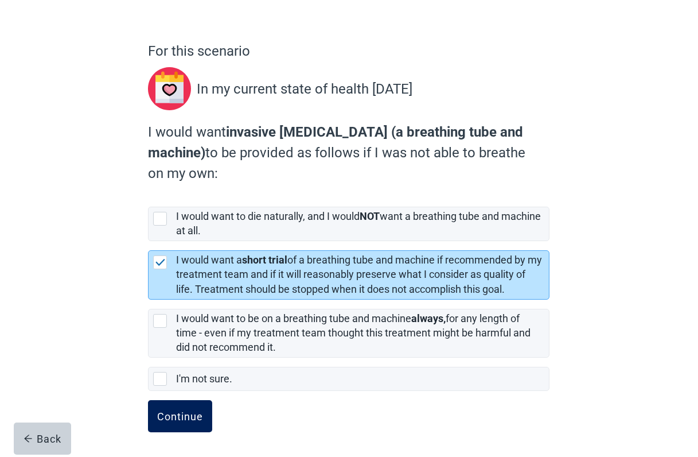
click at [186, 420] on div "Continue" at bounding box center [180, 415] width 46 height 11
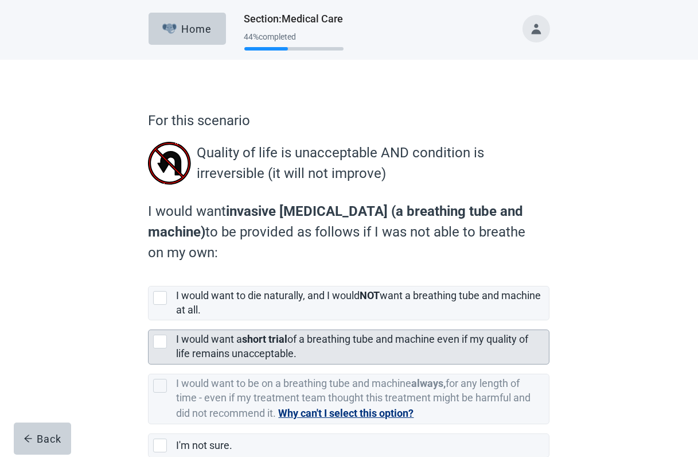
click at [161, 340] on div "[object Object], checkbox, not selected" at bounding box center [160, 341] width 14 height 14
click at [149, 321] on input "I would want a short trial of a breathing tube and machine even if my quality o…" at bounding box center [148, 320] width 1 height 1
checkbox input "true"
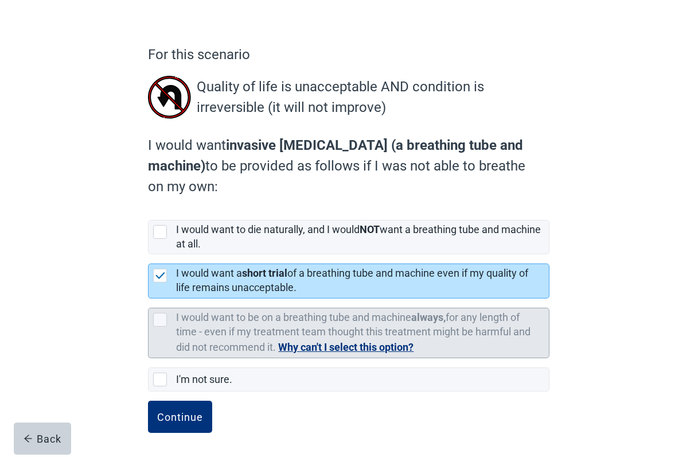
scroll to position [67, 0]
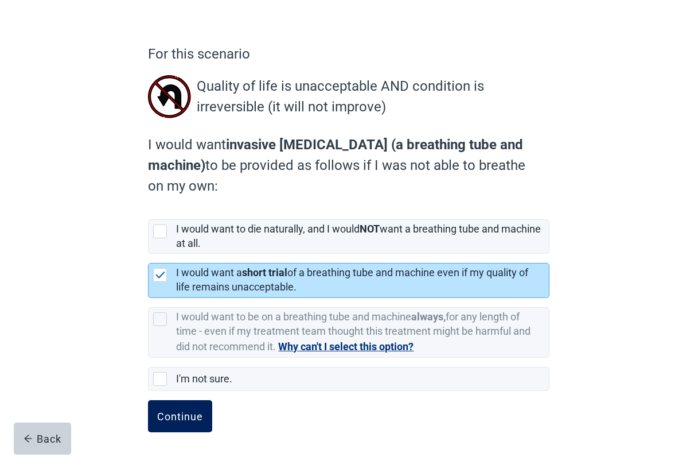
click at [166, 414] on div "Continue" at bounding box center [180, 415] width 46 height 11
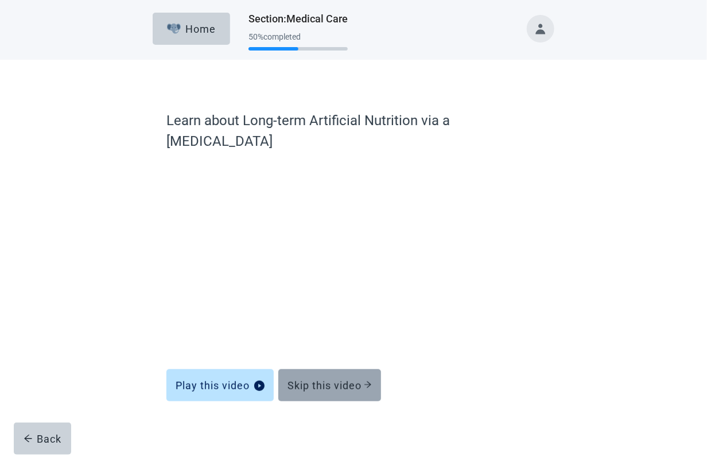
click at [372, 381] on icon "arrow-right" at bounding box center [368, 384] width 7 height 6
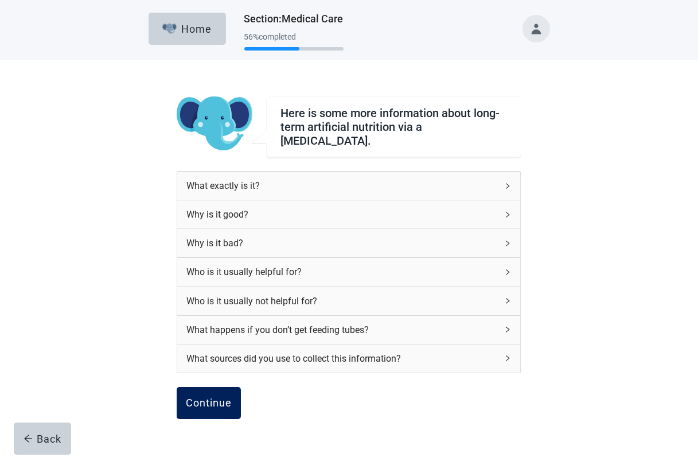
click at [224, 397] on div "Continue" at bounding box center [209, 402] width 46 height 11
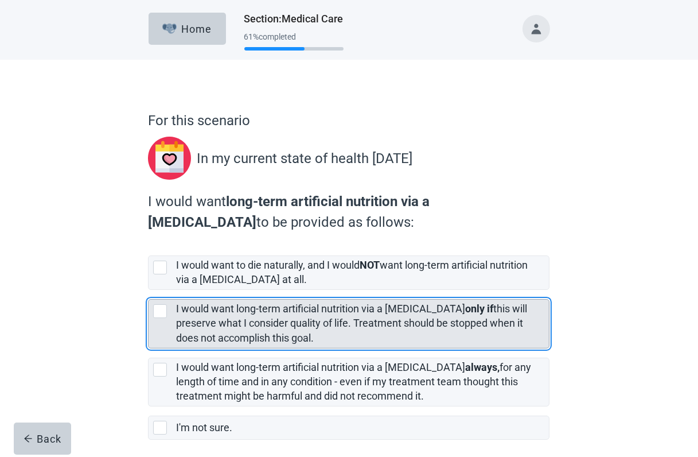
click at [157, 312] on div "[object Object], checkbox, not selected" at bounding box center [160, 311] width 14 height 14
click at [149, 290] on input "I would want long-term artificial nutrition via a [MEDICAL_DATA] only if this w…" at bounding box center [148, 290] width 1 height 1
checkbox input "true"
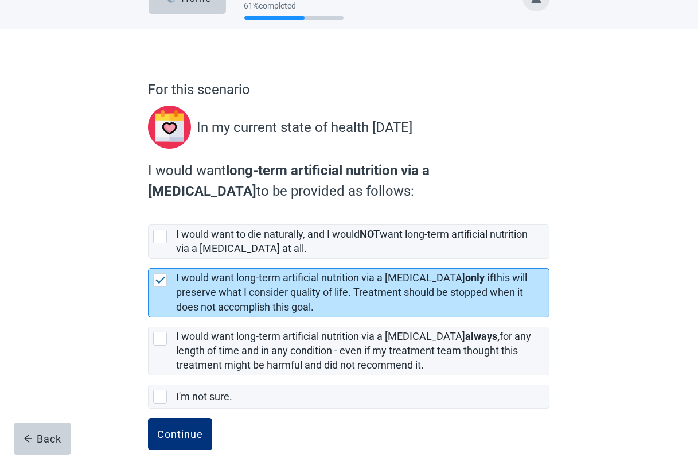
scroll to position [49, 0]
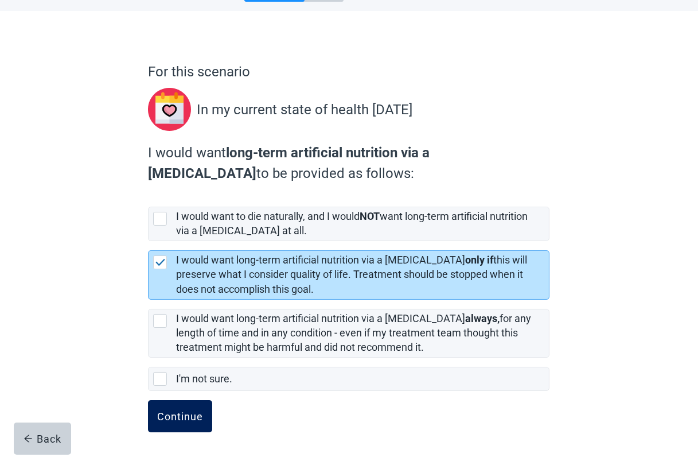
click at [189, 417] on div "Continue" at bounding box center [180, 415] width 46 height 11
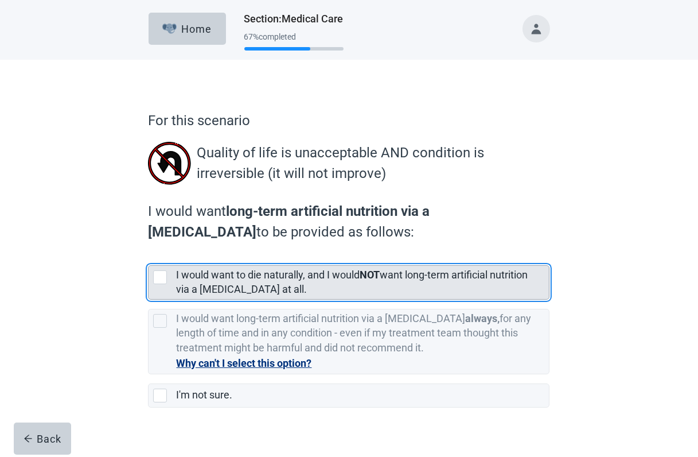
click at [157, 277] on div "[object Object], checkbox, not selected" at bounding box center [160, 277] width 14 height 14
click at [149, 256] on input "I would want to die naturally, and I would NOT want long-term artificial nutrit…" at bounding box center [148, 256] width 1 height 1
checkbox input "true"
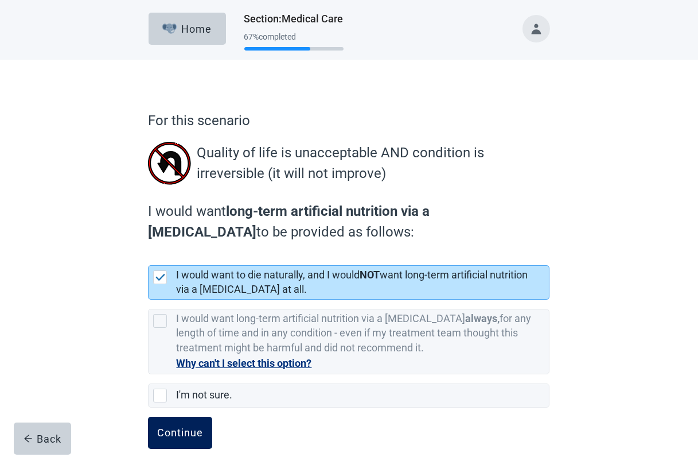
click at [171, 444] on button "Continue" at bounding box center [180, 432] width 64 height 32
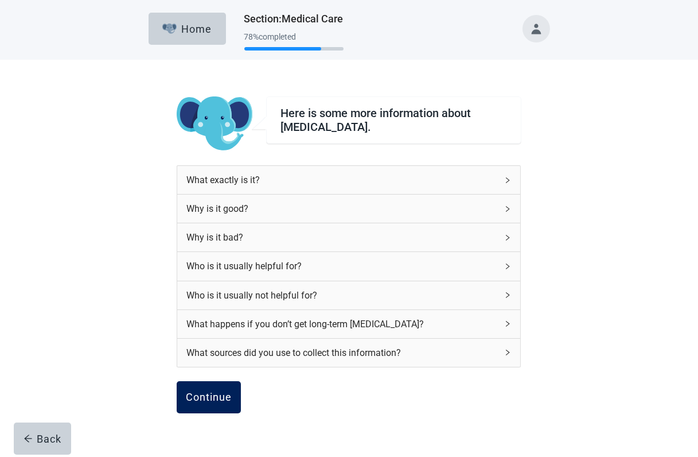
click at [214, 400] on div "Continue" at bounding box center [209, 396] width 46 height 11
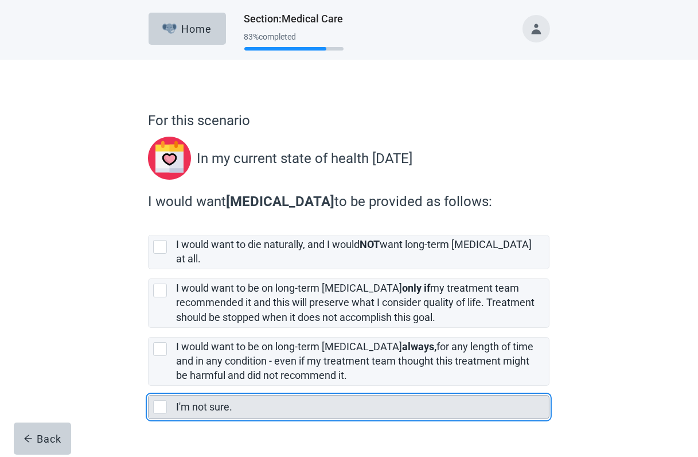
click at [159, 400] on div "I'm not sure., checkbox, not selected" at bounding box center [160, 407] width 14 height 14
click at [149, 386] on input "I'm not sure." at bounding box center [148, 385] width 1 height 1
checkbox input "true"
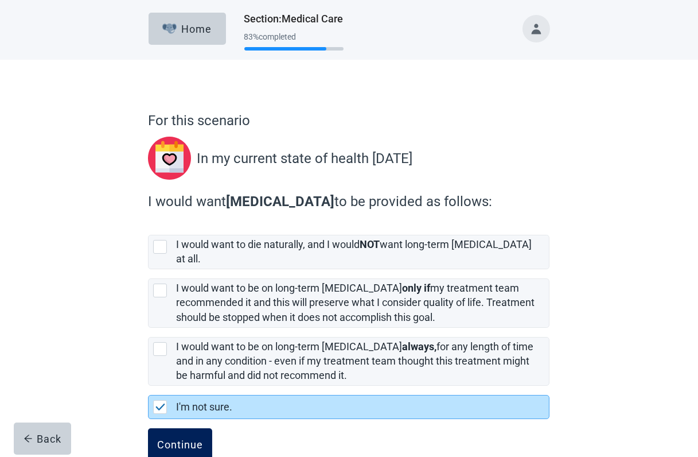
click at [186, 438] on div "Continue" at bounding box center [180, 443] width 46 height 11
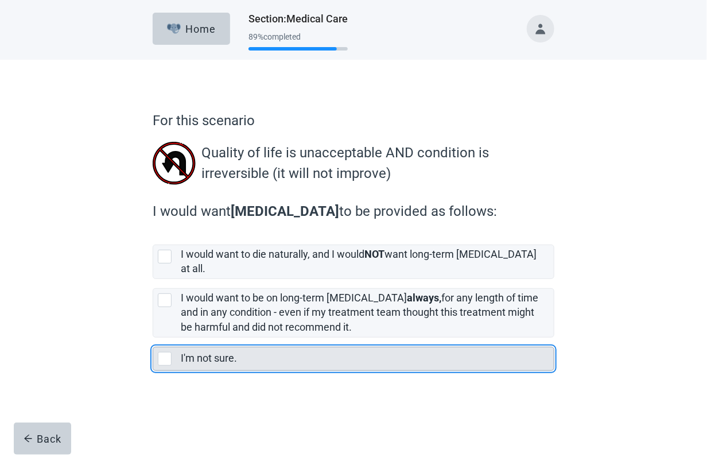
click at [165, 352] on div "I'm not sure., checkbox, not selected" at bounding box center [165, 359] width 14 height 14
click at [153, 338] on input "I'm not sure." at bounding box center [153, 337] width 1 height 1
checkbox input "true"
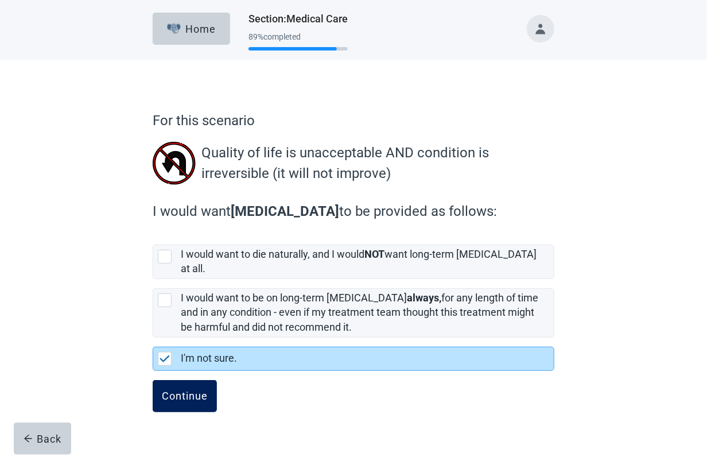
click at [186, 390] on div "Continue" at bounding box center [185, 395] width 46 height 11
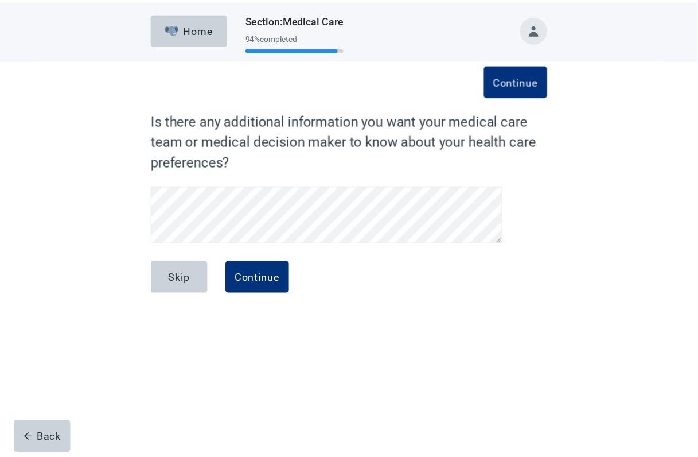
scroll to position [22, 0]
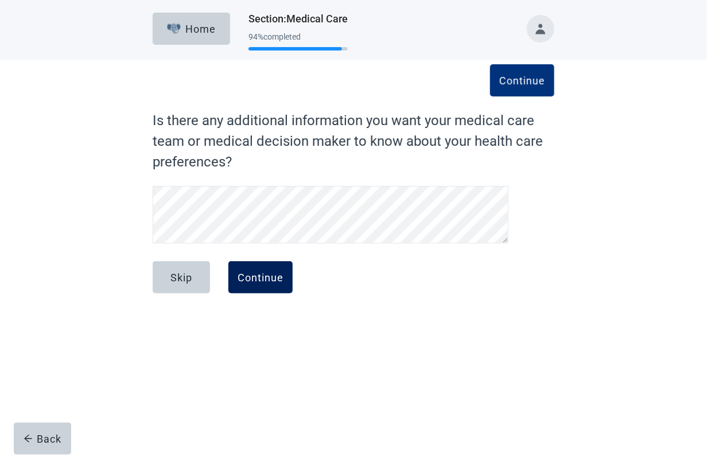
click at [259, 280] on div "Continue" at bounding box center [260, 276] width 46 height 11
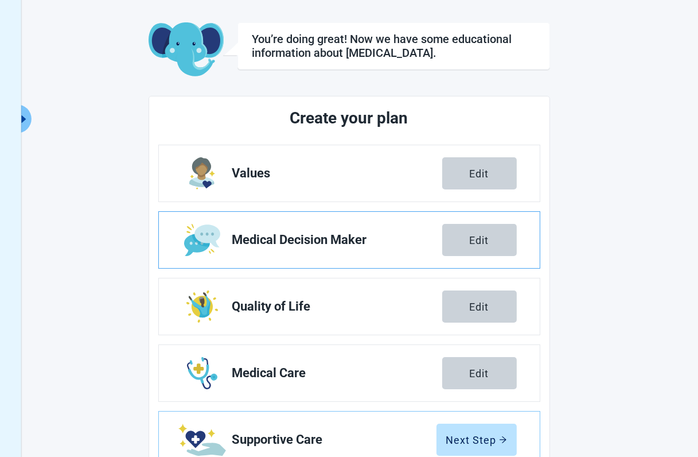
scroll to position [153, 0]
